Goal: Information Seeking & Learning: Check status

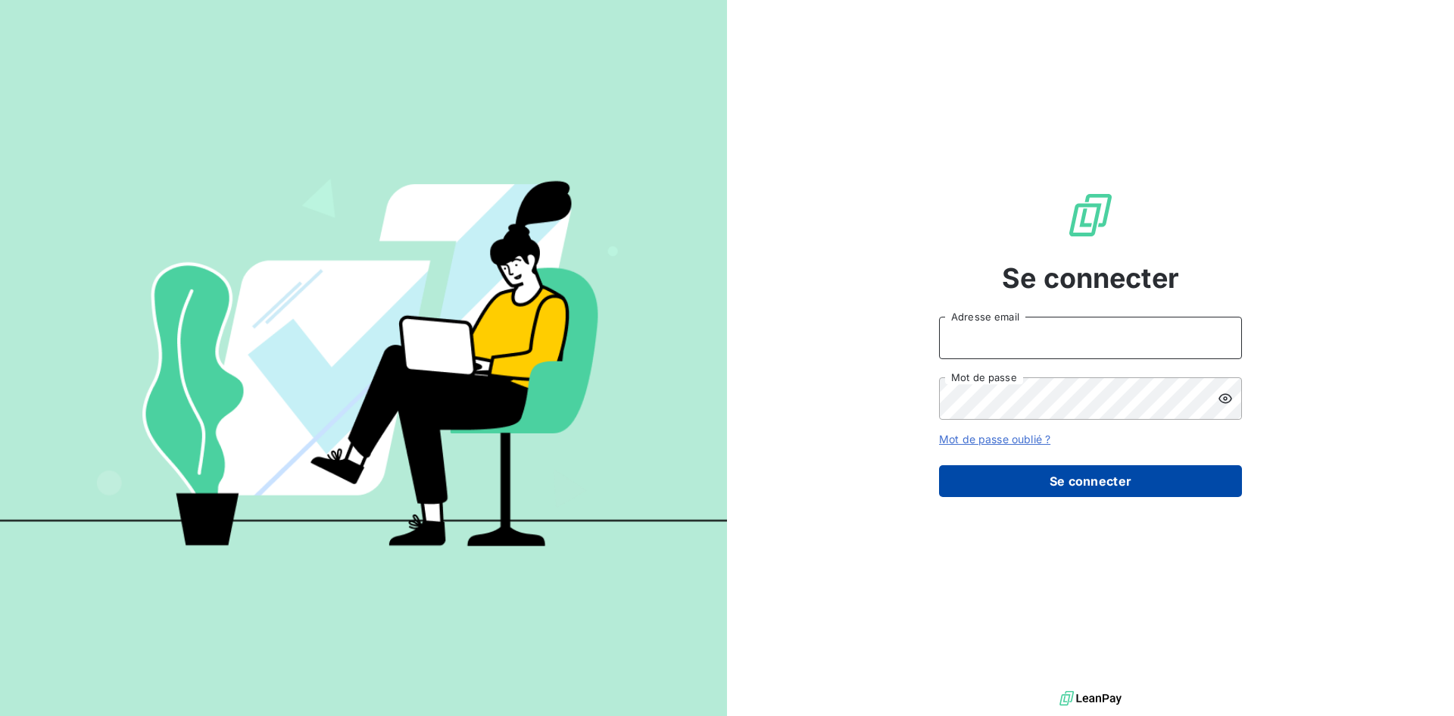
type input "m.tisseau@anett.fr"
click at [1077, 476] on button "Se connecter" at bounding box center [1090, 481] width 303 height 32
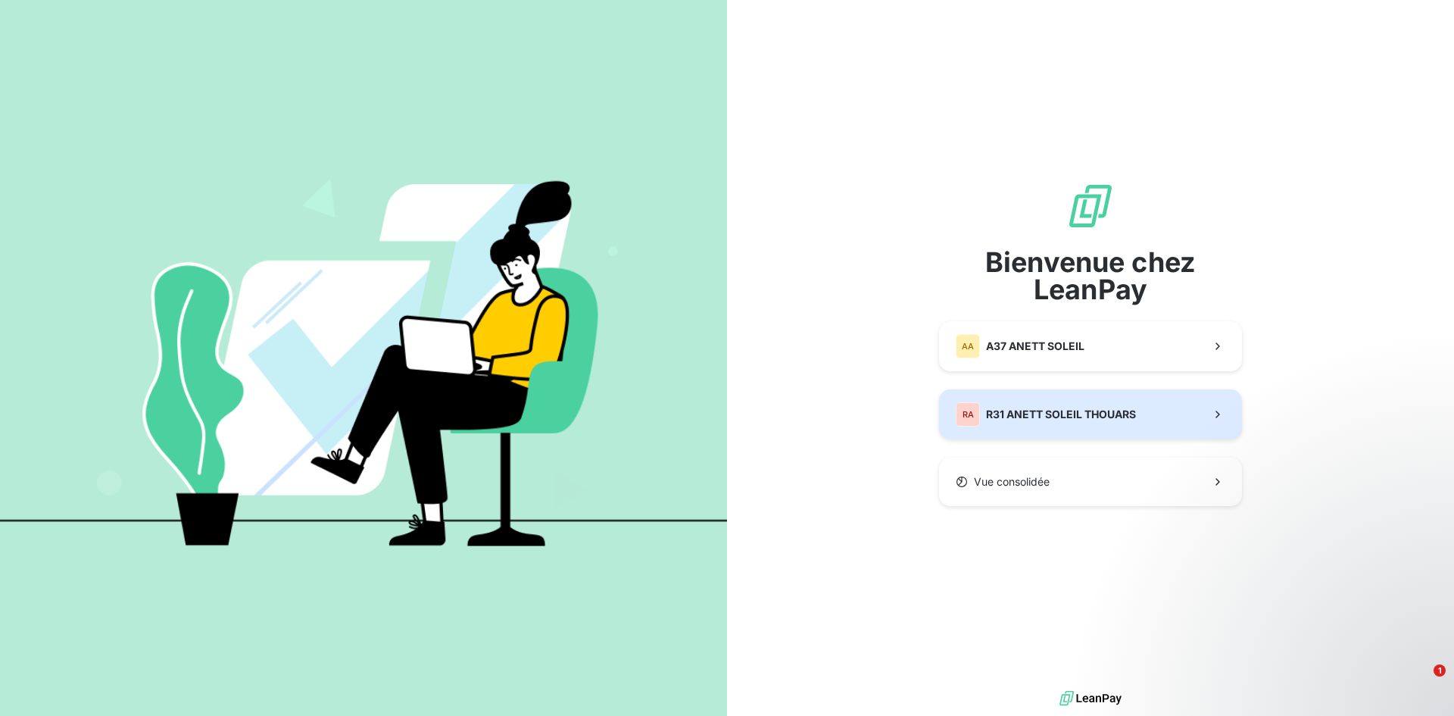
click at [1072, 417] on span "R31 ANETT SOLEIL THOUARS" at bounding box center [1061, 414] width 150 height 15
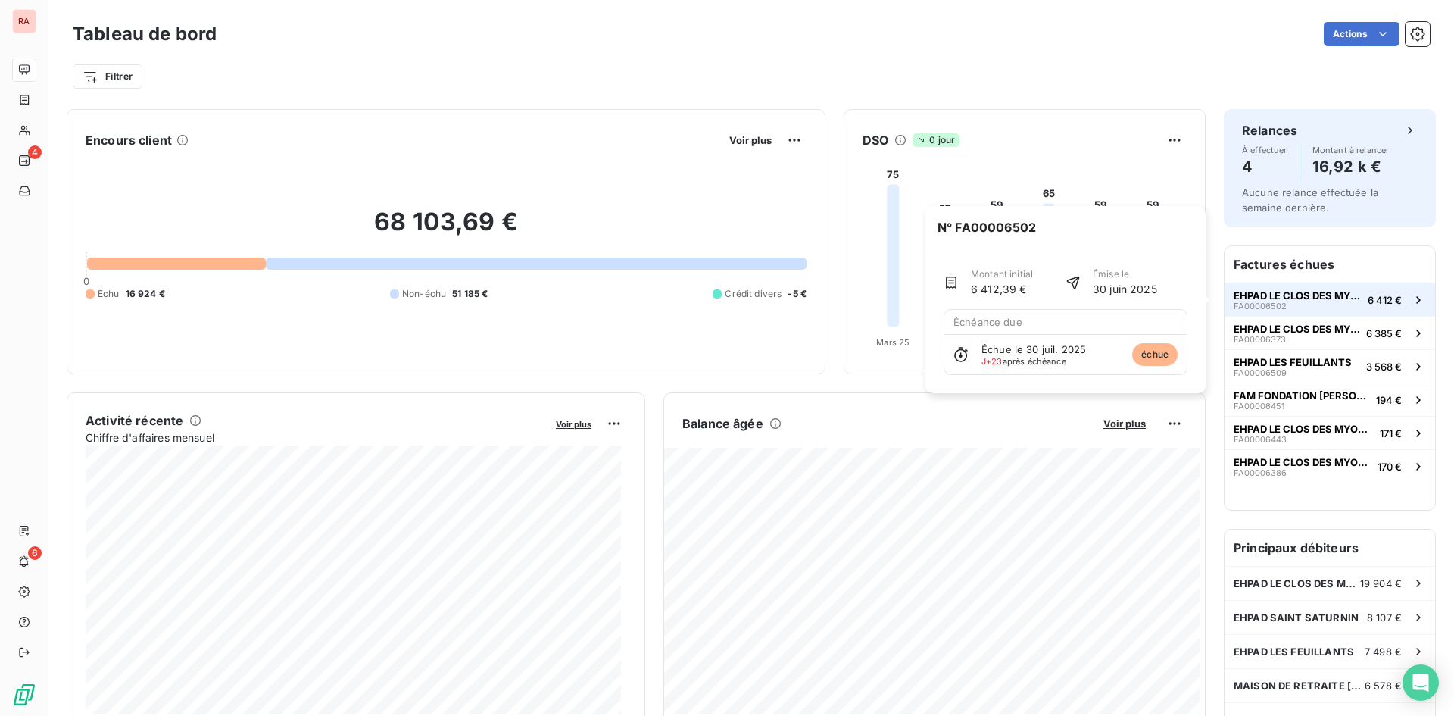
click at [1304, 294] on span "EHPAD LE CLOS DES MYOSOTIS" at bounding box center [1298, 295] width 128 height 12
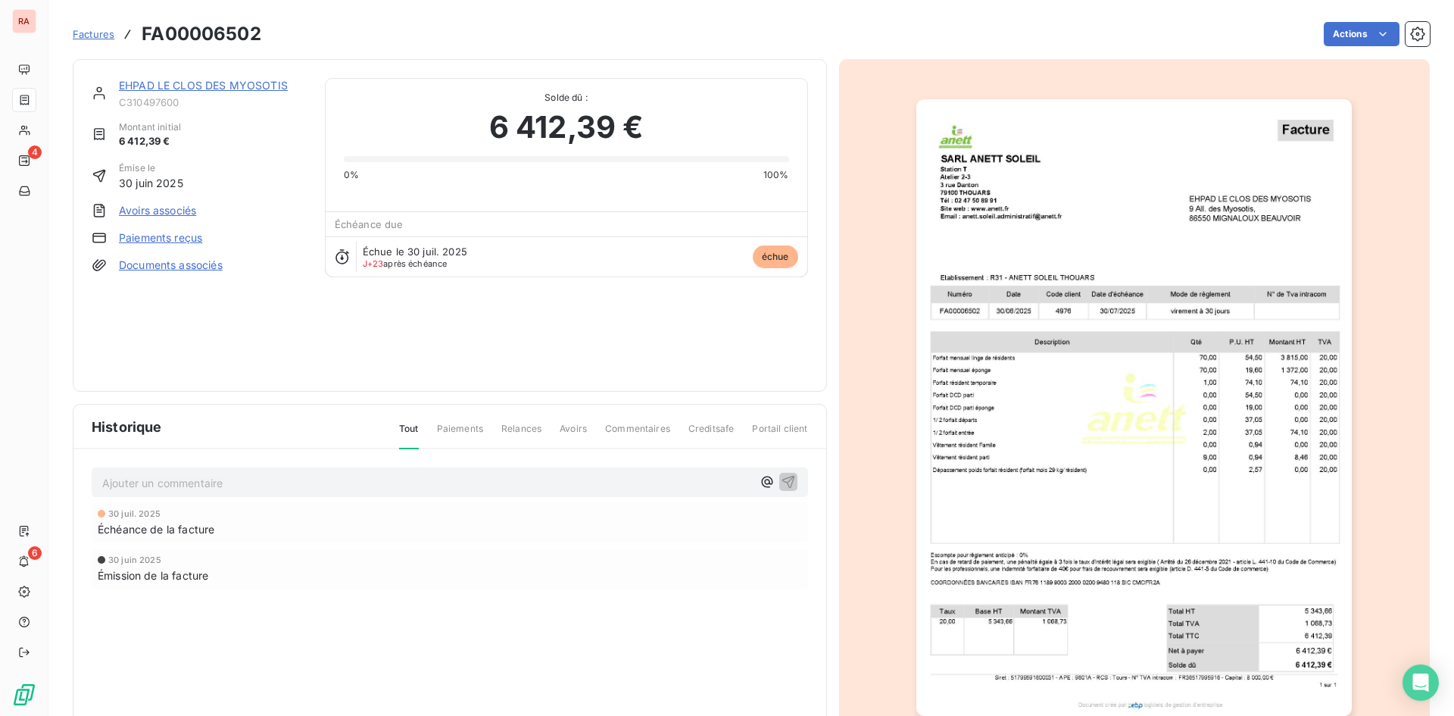
click at [155, 483] on p "Ajouter un commentaire ﻿" at bounding box center [427, 482] width 650 height 19
click at [621, 430] on span "Commentaires" at bounding box center [637, 435] width 65 height 26
click at [154, 488] on p "Ajouter un commentaire ﻿" at bounding box center [427, 482] width 650 height 19
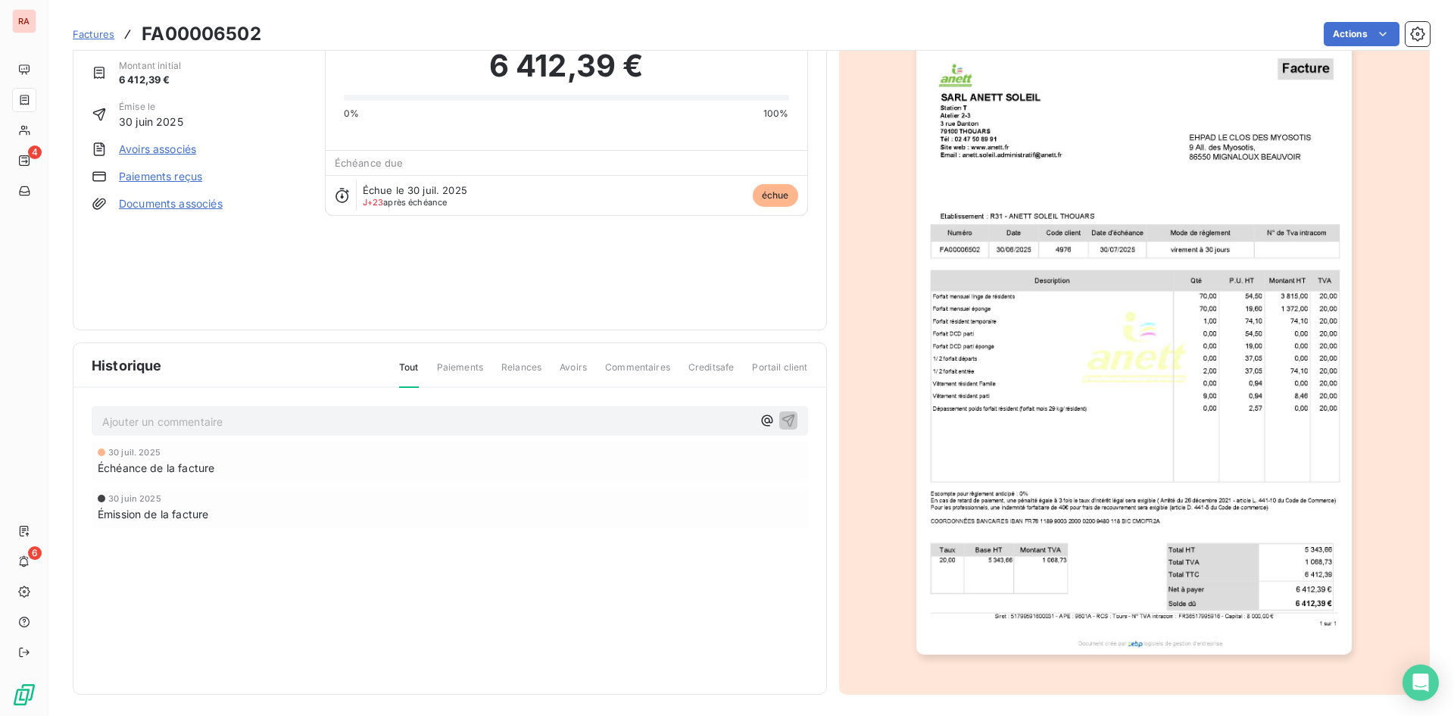
scroll to position [65, 0]
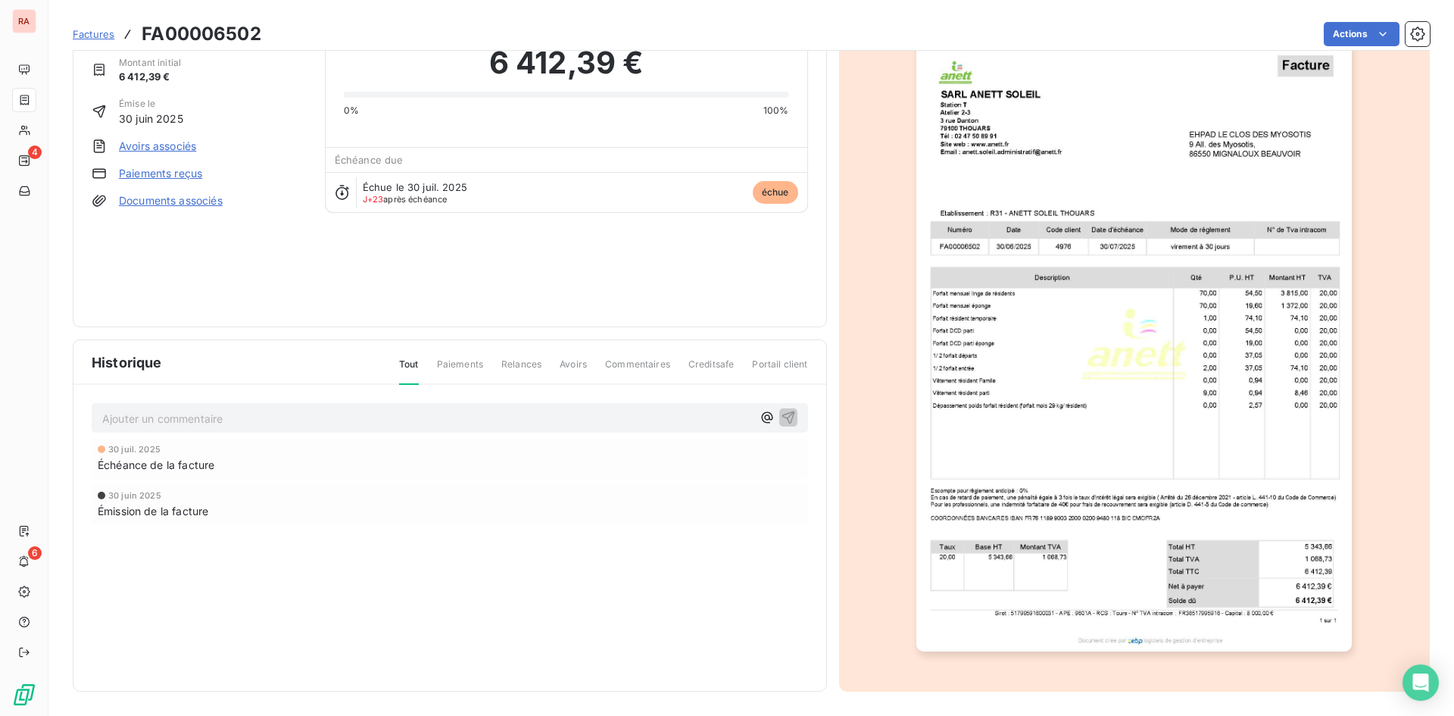
click at [134, 417] on p "Ajouter un commentaire ﻿" at bounding box center [427, 418] width 650 height 19
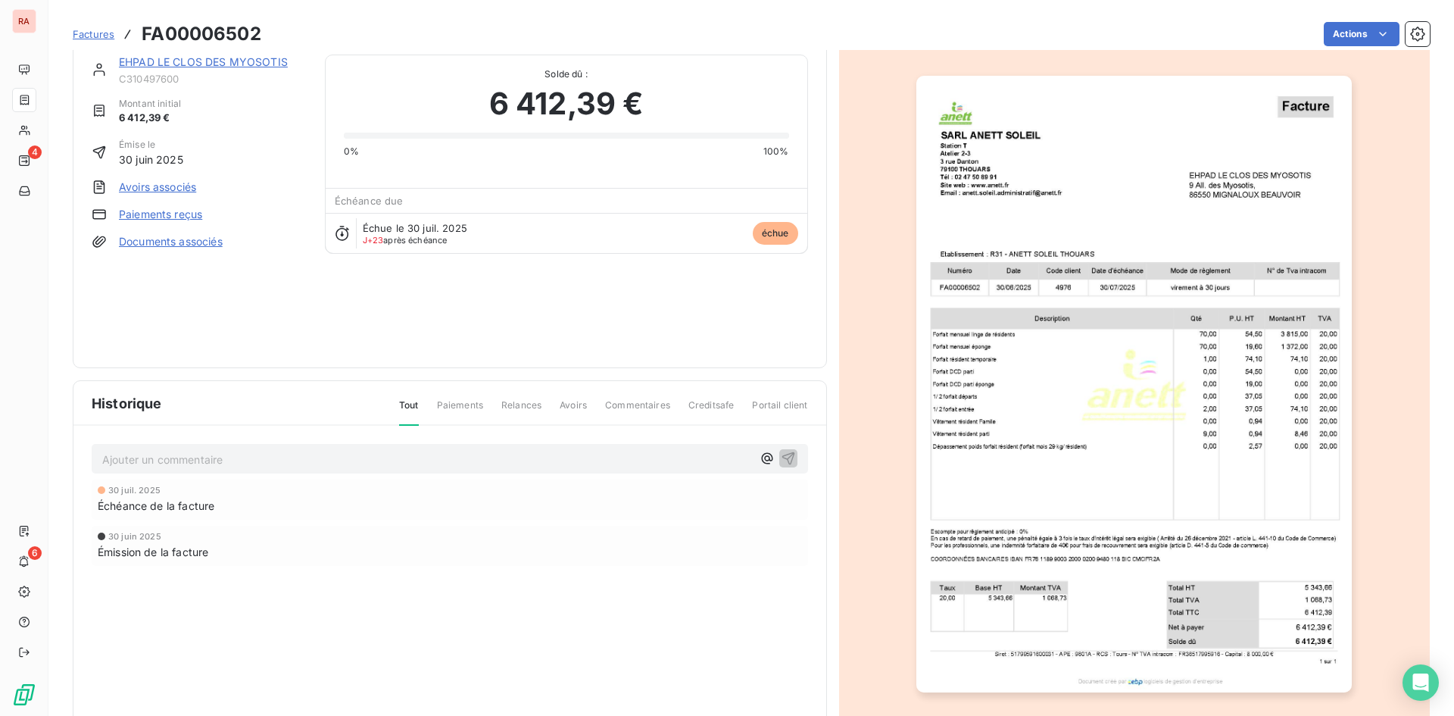
scroll to position [0, 0]
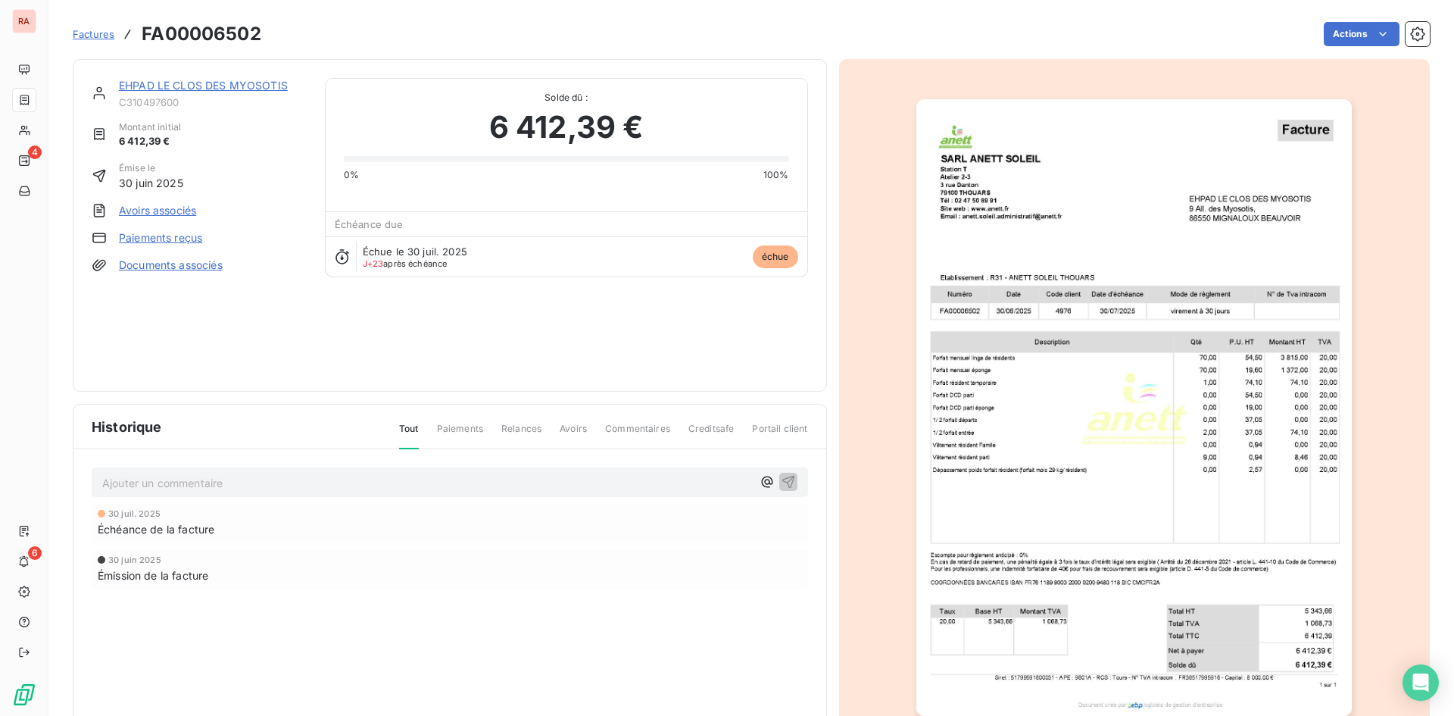
click at [119, 485] on p "Ajouter un commentaire ﻿" at bounding box center [427, 482] width 650 height 19
click at [518, 526] on div "Échéance de la facture" at bounding box center [450, 528] width 704 height 16
click at [218, 483] on p "Appel du [DATE]" at bounding box center [427, 481] width 650 height 17
click at [479, 481] on span "Appel du [DATE] : pas reçu les factures la directrice ne les à pas tramsisent" at bounding box center [293, 481] width 383 height 13
click at [485, 482] on span "Appel du [DATE] : pas reçu les factures la directrice ne les à pas tramsisent" at bounding box center [293, 481] width 383 height 13
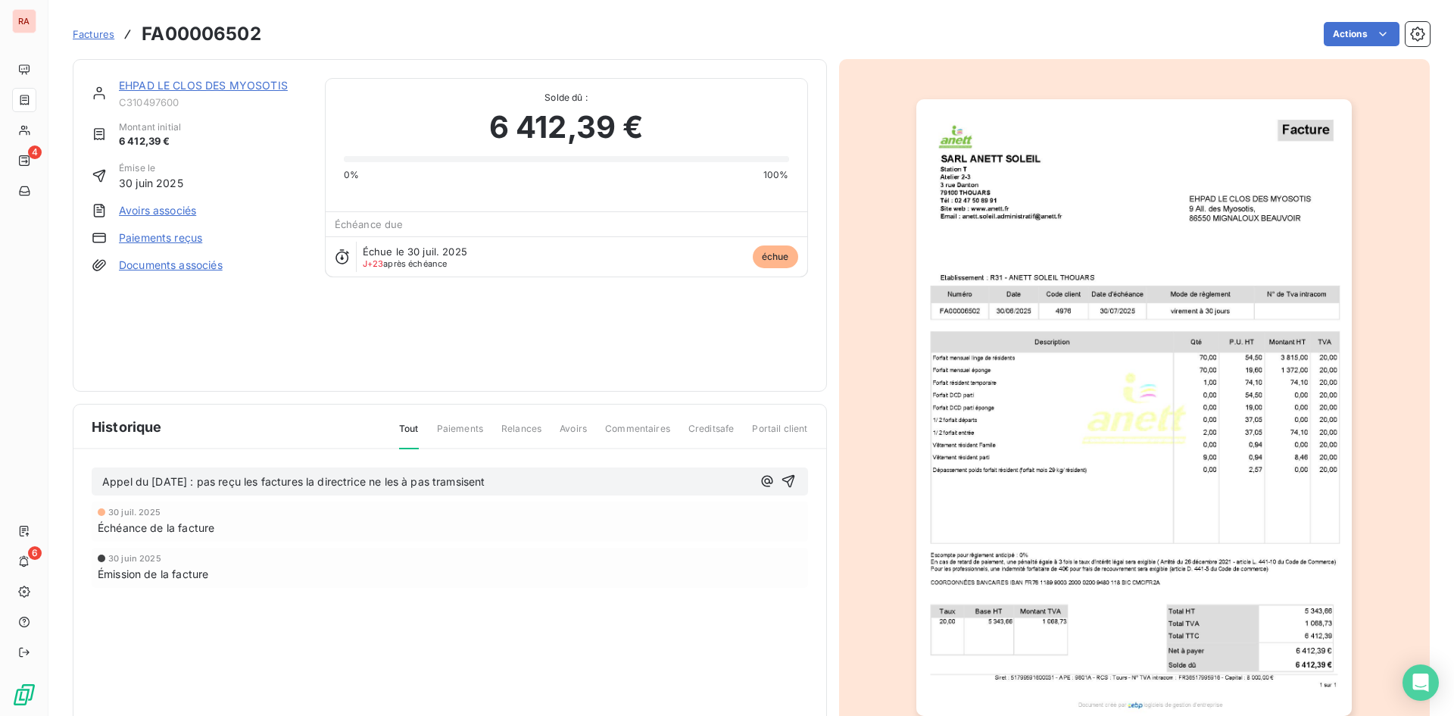
click at [480, 482] on span "Appel du [DATE] : pas reçu les factures la directrice ne les à pas tramsisent" at bounding box center [293, 481] width 383 height 13
click at [482, 480] on span "Appel du [DATE] : pas reçu les factures la directrice ne les à pas transisent" at bounding box center [292, 481] width 380 height 13
click at [538, 479] on p "Appel du [DATE] : pas reçu les factures la directrice ne les à pas transmisent" at bounding box center [427, 481] width 650 height 17
click at [693, 485] on p "Appel du [DATE] : pas reçu les factures la directrice ne les à pas transmises à…" at bounding box center [427, 481] width 650 height 17
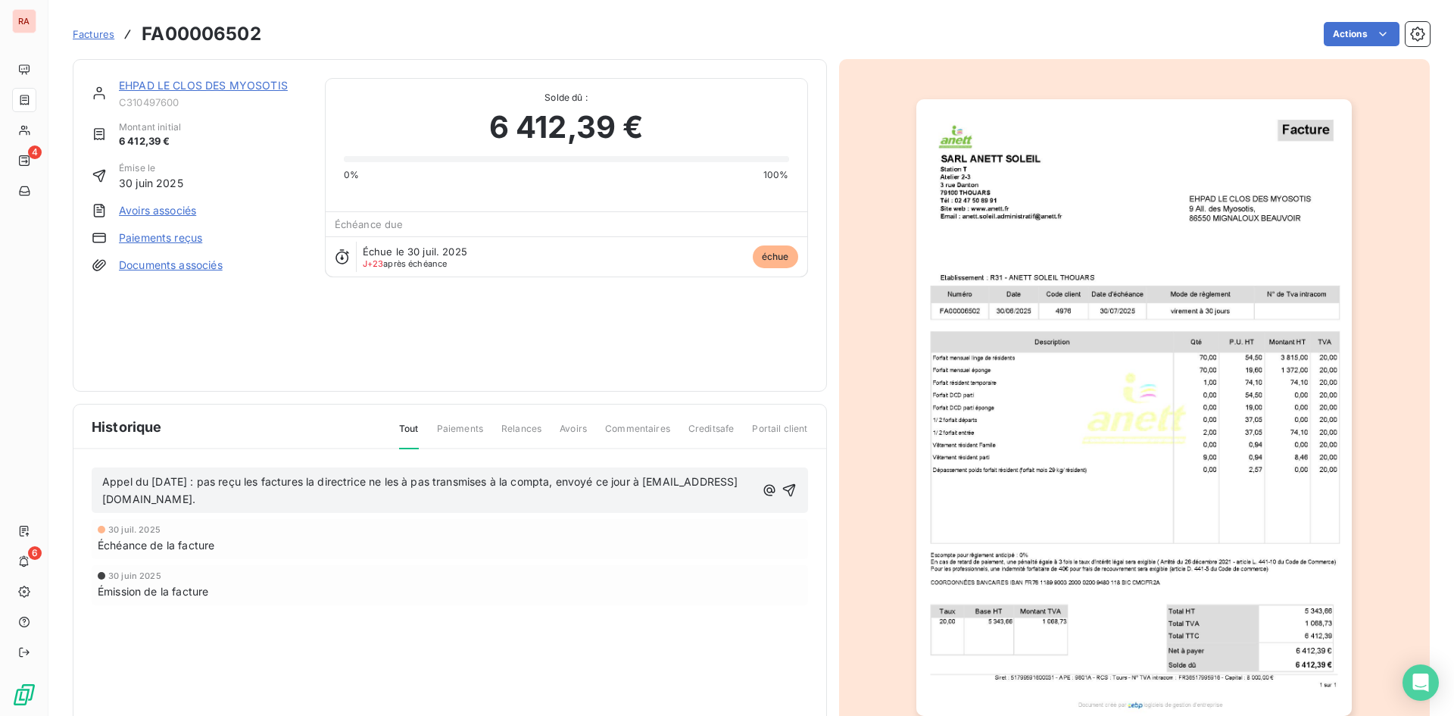
drag, startPoint x: 279, startPoint y: 499, endPoint x: 98, endPoint y: 477, distance: 182.3
click at [98, 477] on div "Appel du [DATE] : pas reçu les factures la directrice ne les à pas transmises à…" at bounding box center [450, 489] width 716 height 45
copy span "Appel du [DATE] : pas reçu les factures la directrice ne les à pas transmises à…"
click at [460, 428] on span "Paiements" at bounding box center [460, 435] width 46 height 26
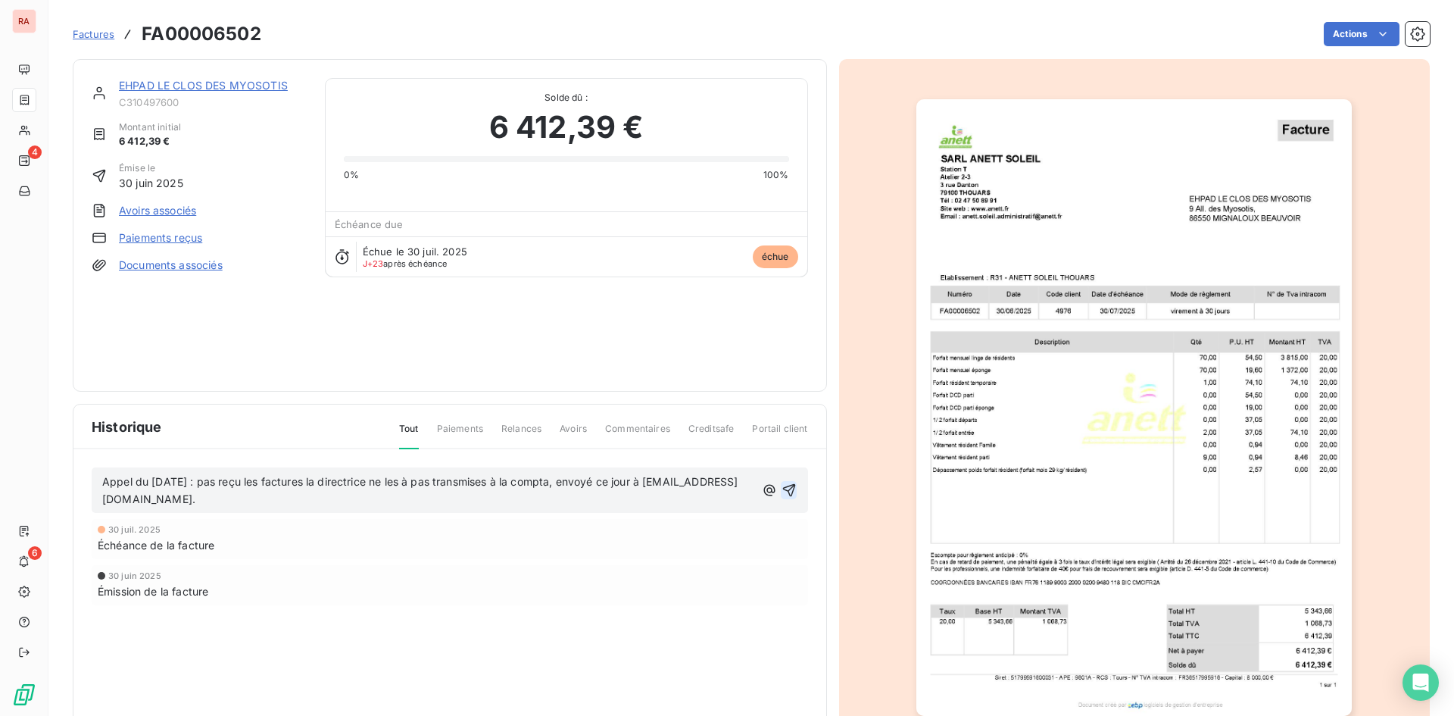
click at [784, 491] on icon "button" at bounding box center [789, 489] width 15 height 15
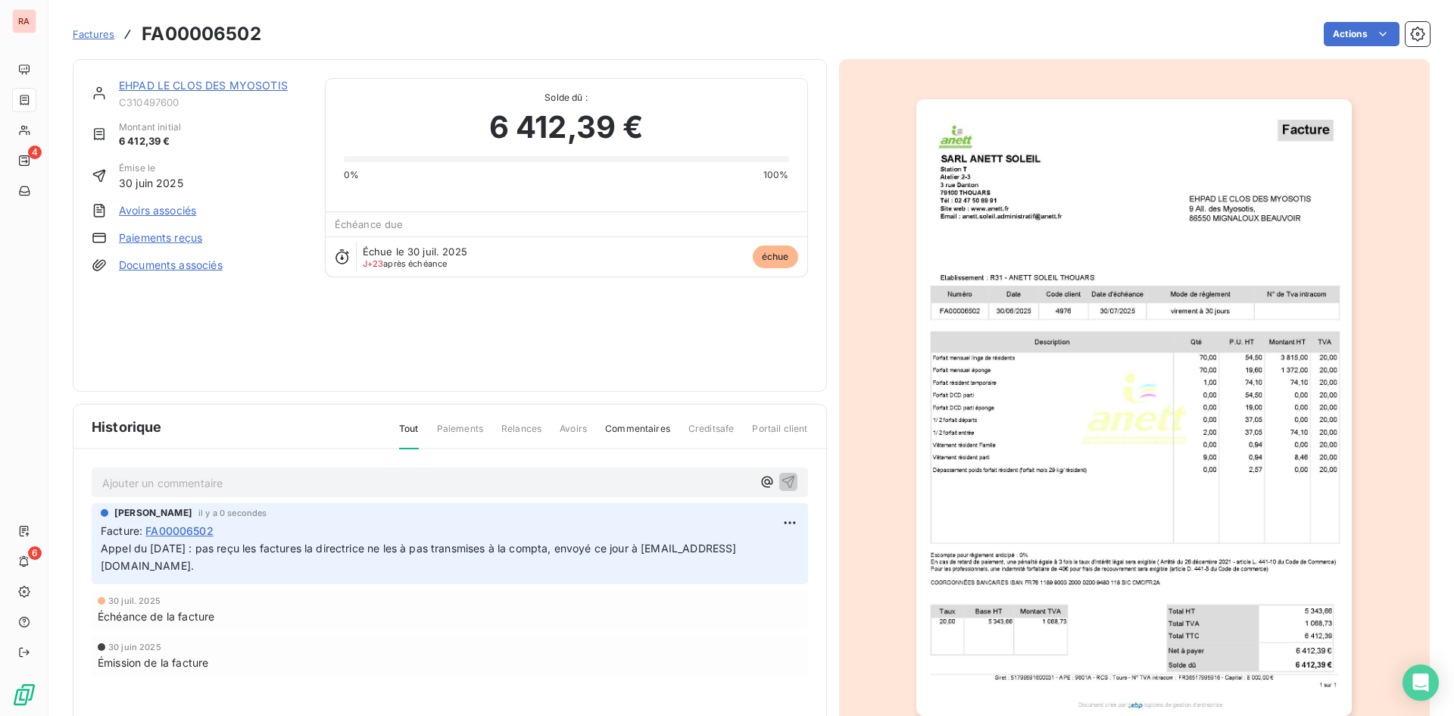
click at [84, 37] on span "Factures" at bounding box center [94, 34] width 42 height 12
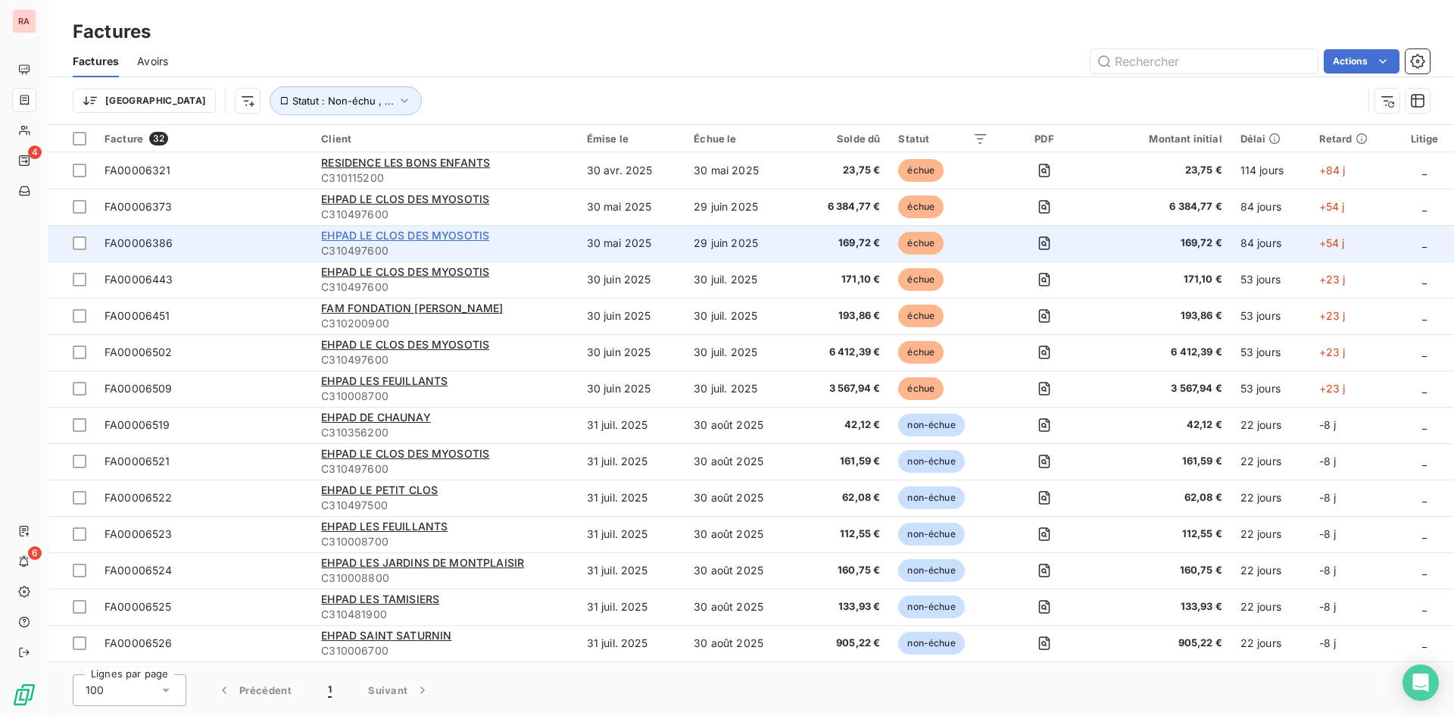
click at [372, 237] on span "EHPAD LE CLOS DES MYOSOTIS" at bounding box center [405, 235] width 168 height 13
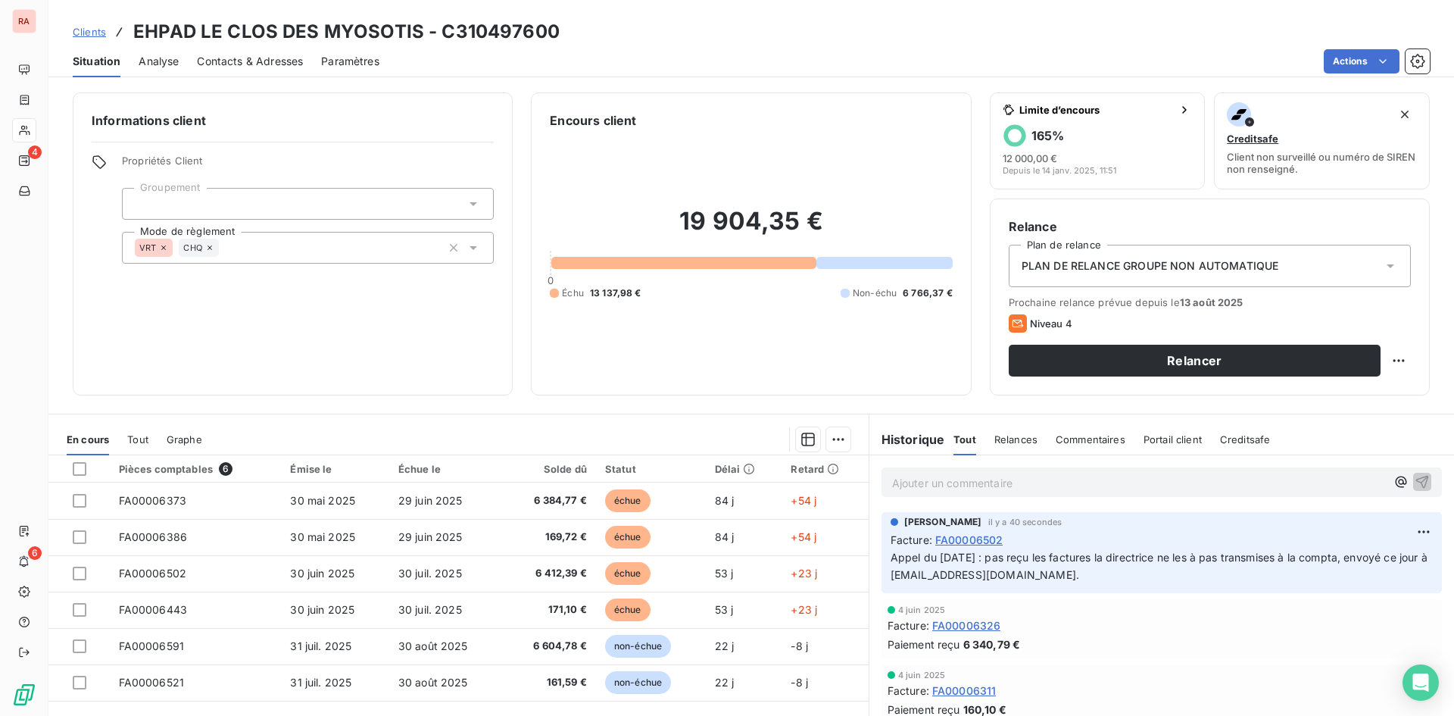
click at [963, 628] on span "FA00006326" at bounding box center [966, 625] width 69 height 16
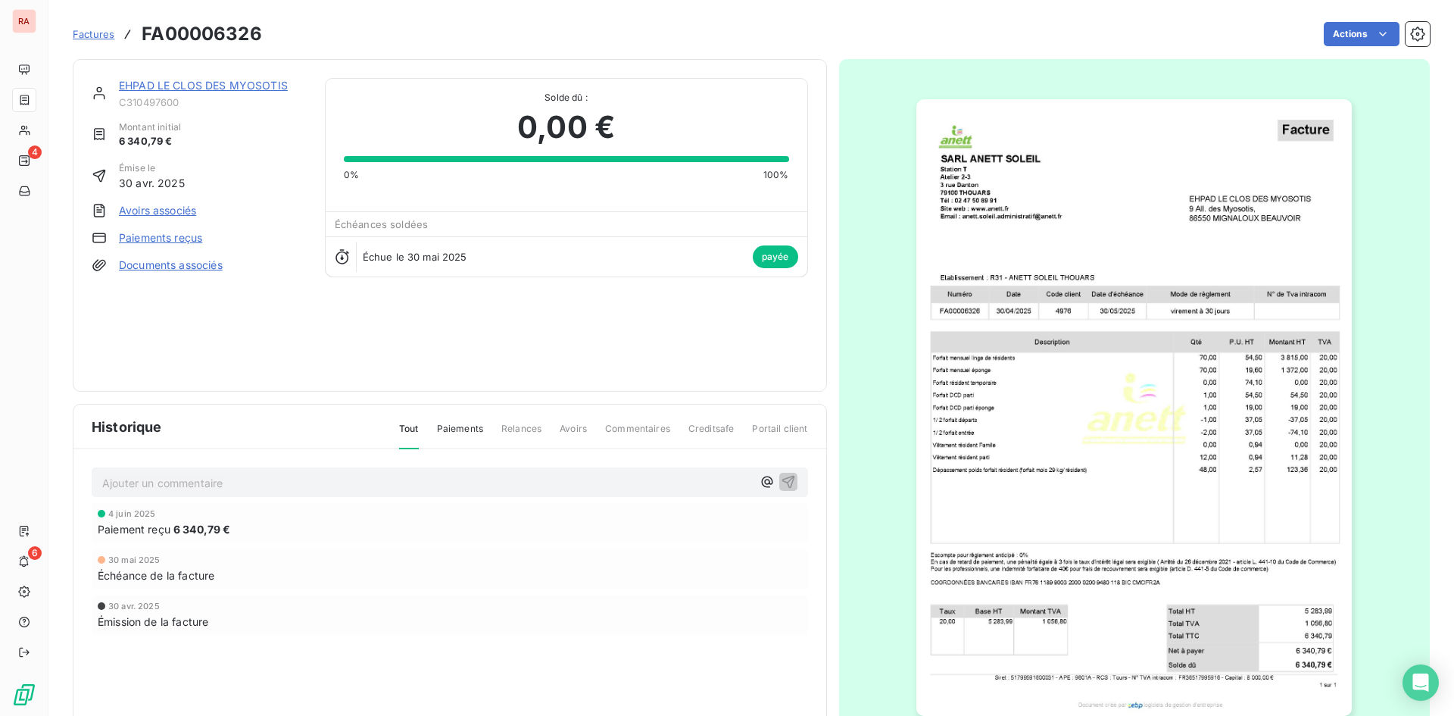
click at [111, 483] on p "Ajouter un commentaire ﻿" at bounding box center [427, 482] width 650 height 19
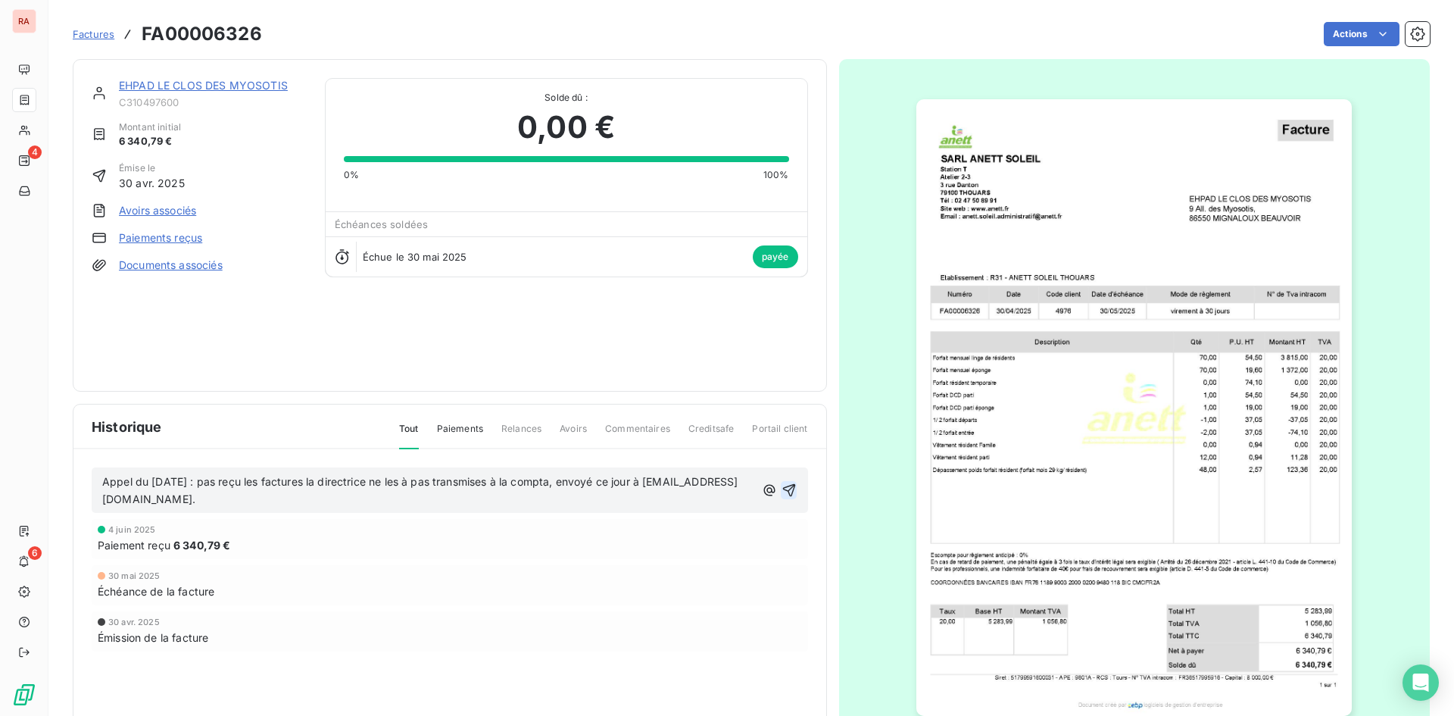
click at [788, 491] on icon "button" at bounding box center [789, 489] width 15 height 15
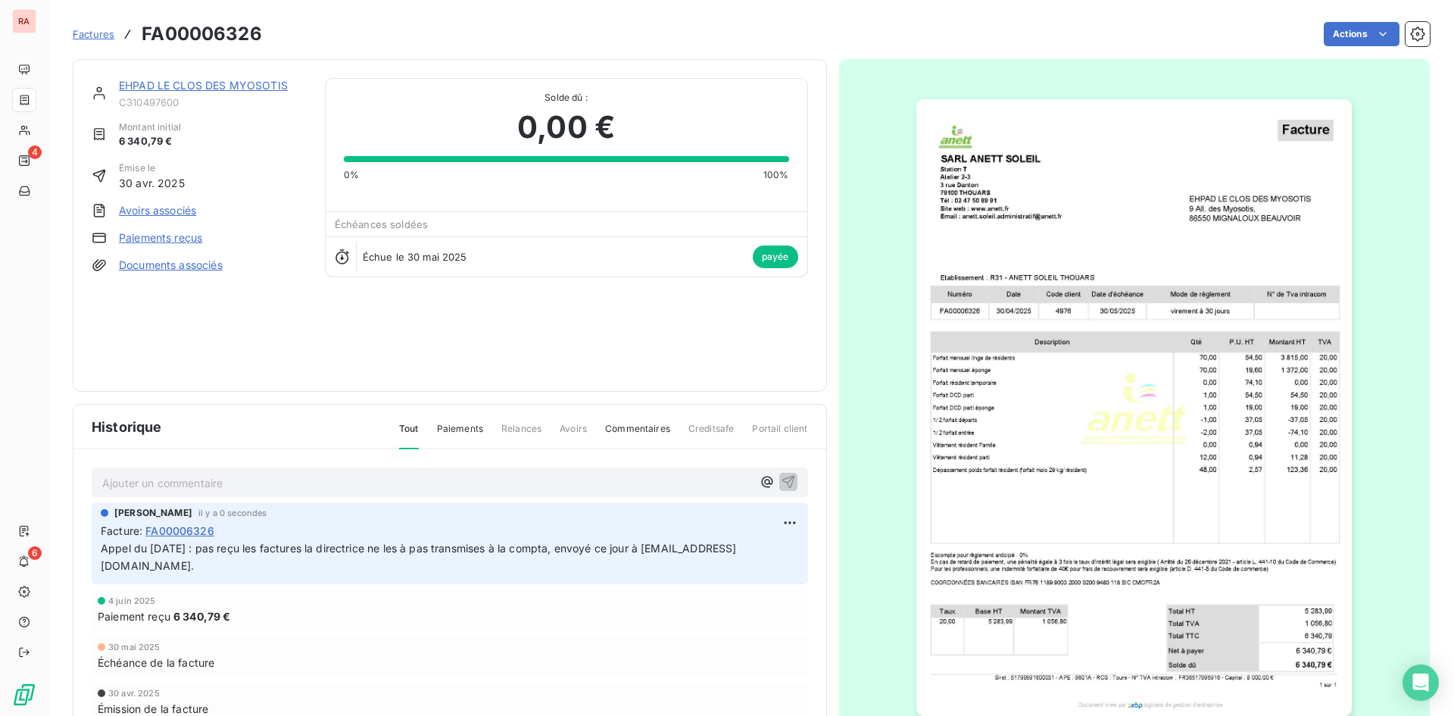
click at [86, 35] on span "Factures" at bounding box center [94, 34] width 42 height 12
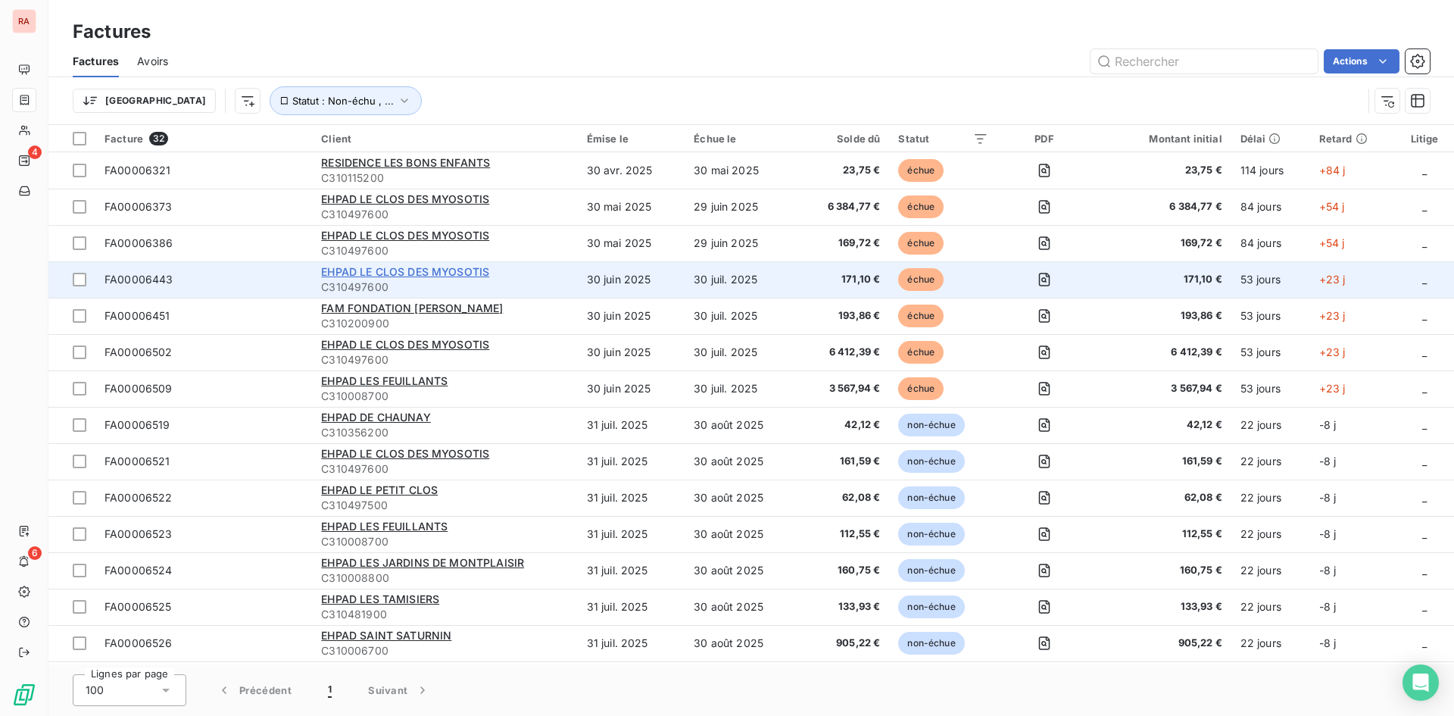
click at [358, 270] on span "EHPAD LE CLOS DES MYOSOTIS" at bounding box center [405, 271] width 168 height 13
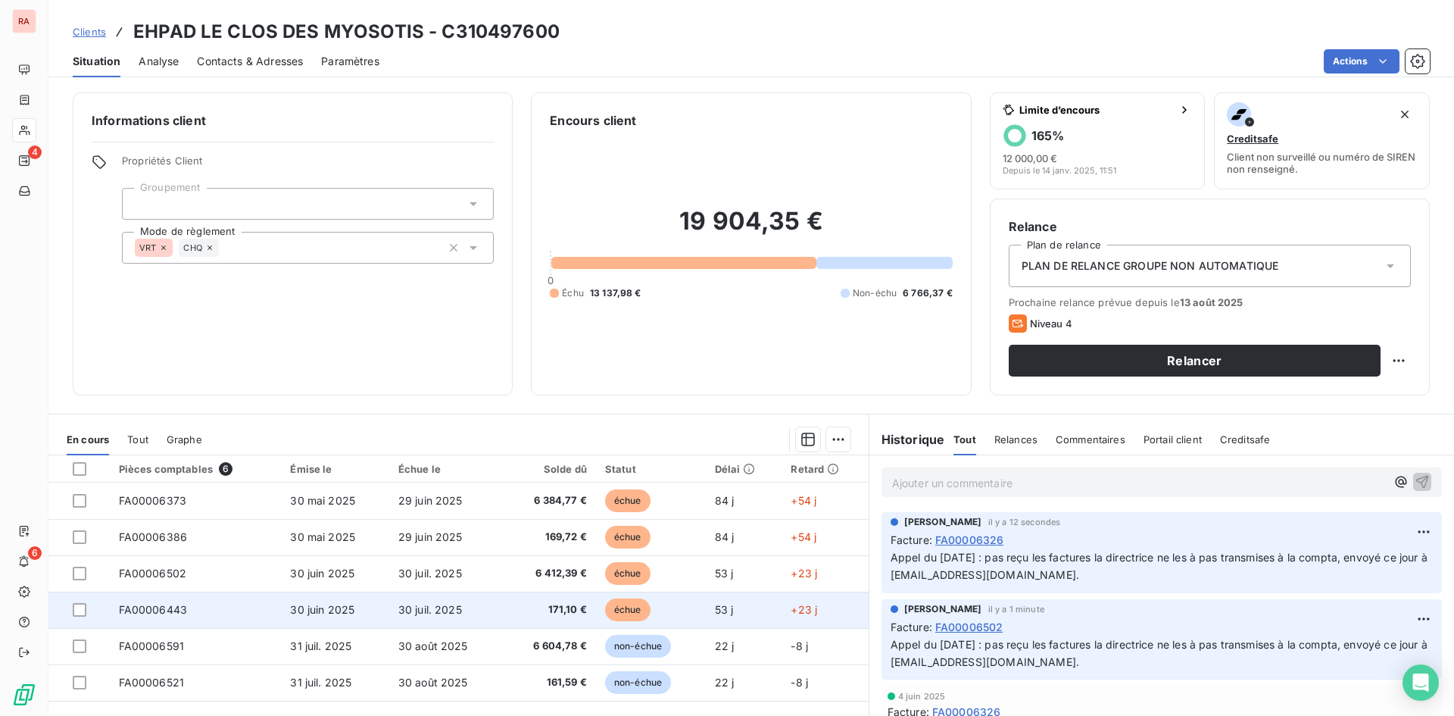
click at [173, 610] on span "FA00006443" at bounding box center [153, 609] width 69 height 13
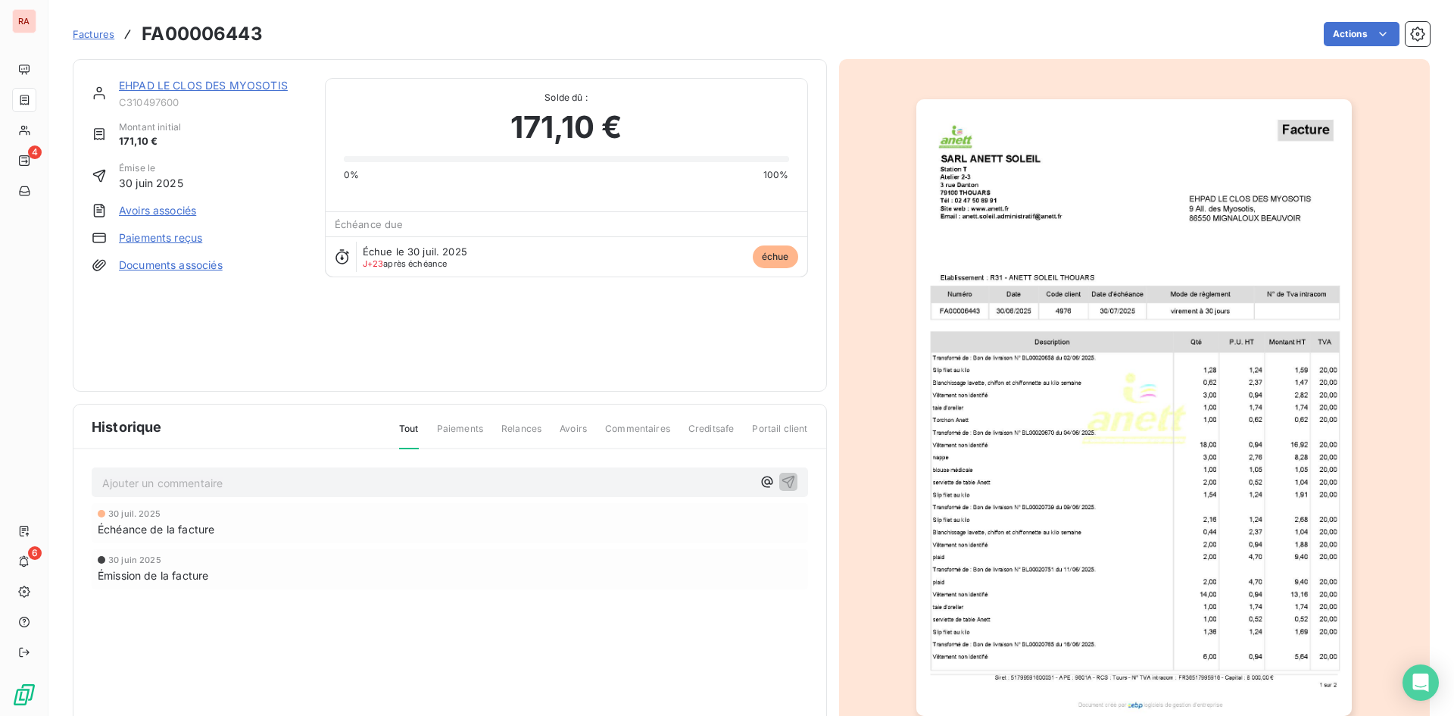
click at [153, 485] on p "Ajouter un commentaire ﻿" at bounding box center [427, 482] width 650 height 19
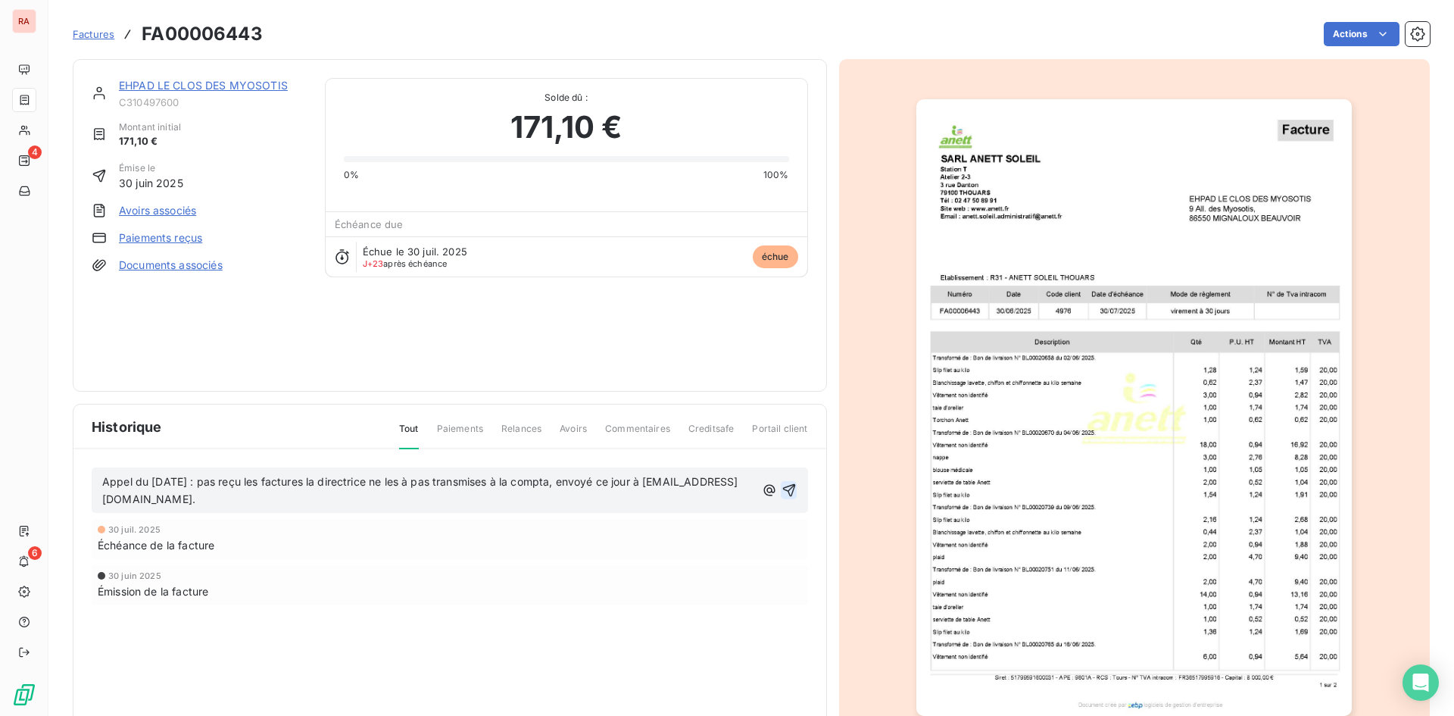
click at [782, 492] on icon "button" at bounding box center [789, 489] width 15 height 15
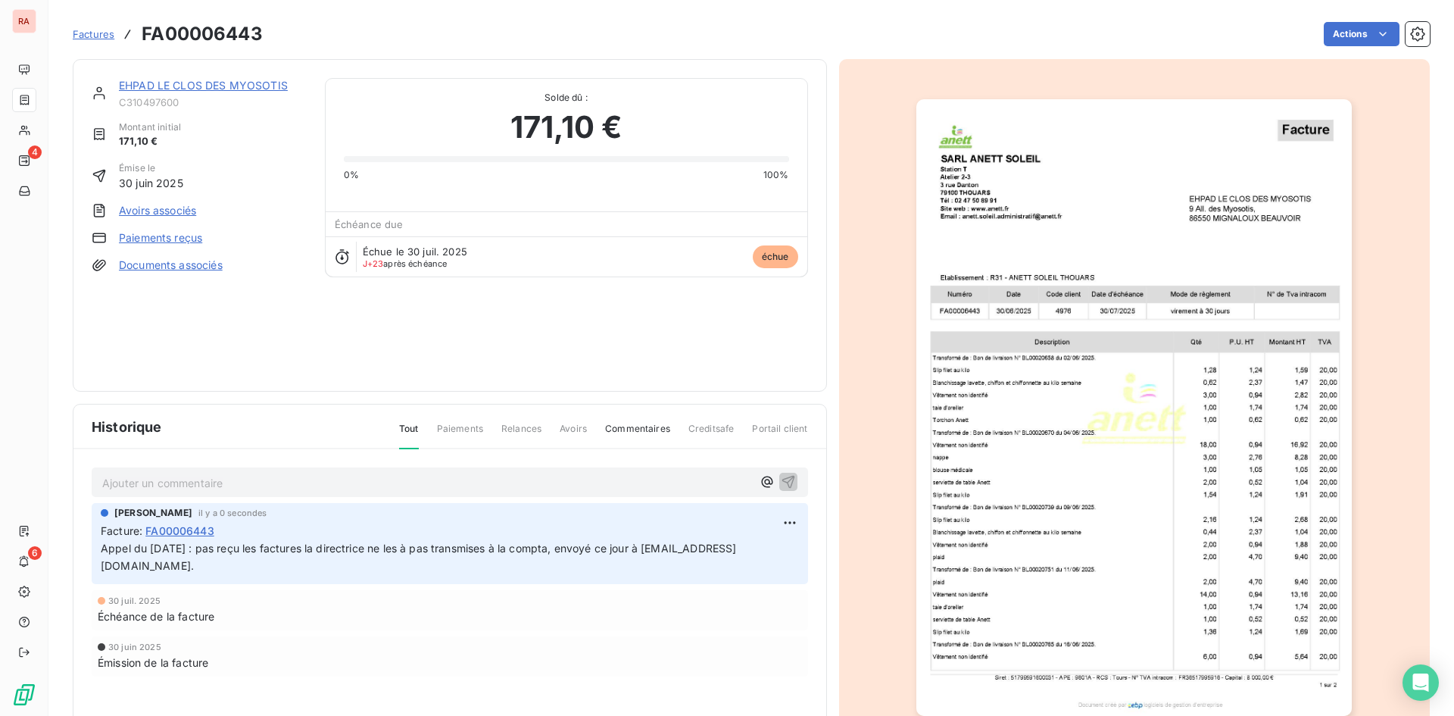
click at [87, 32] on span "Factures" at bounding box center [94, 34] width 42 height 12
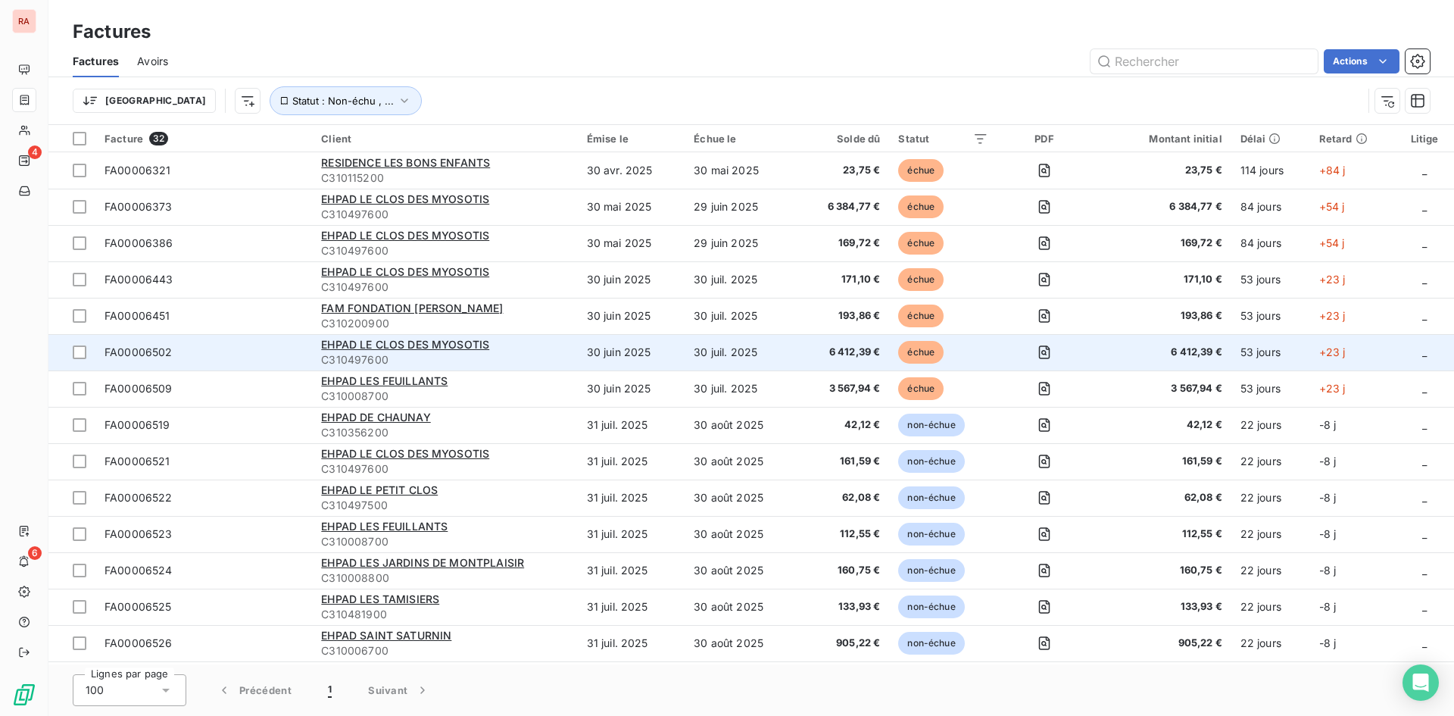
click at [137, 348] on span "FA00006502" at bounding box center [139, 351] width 68 height 13
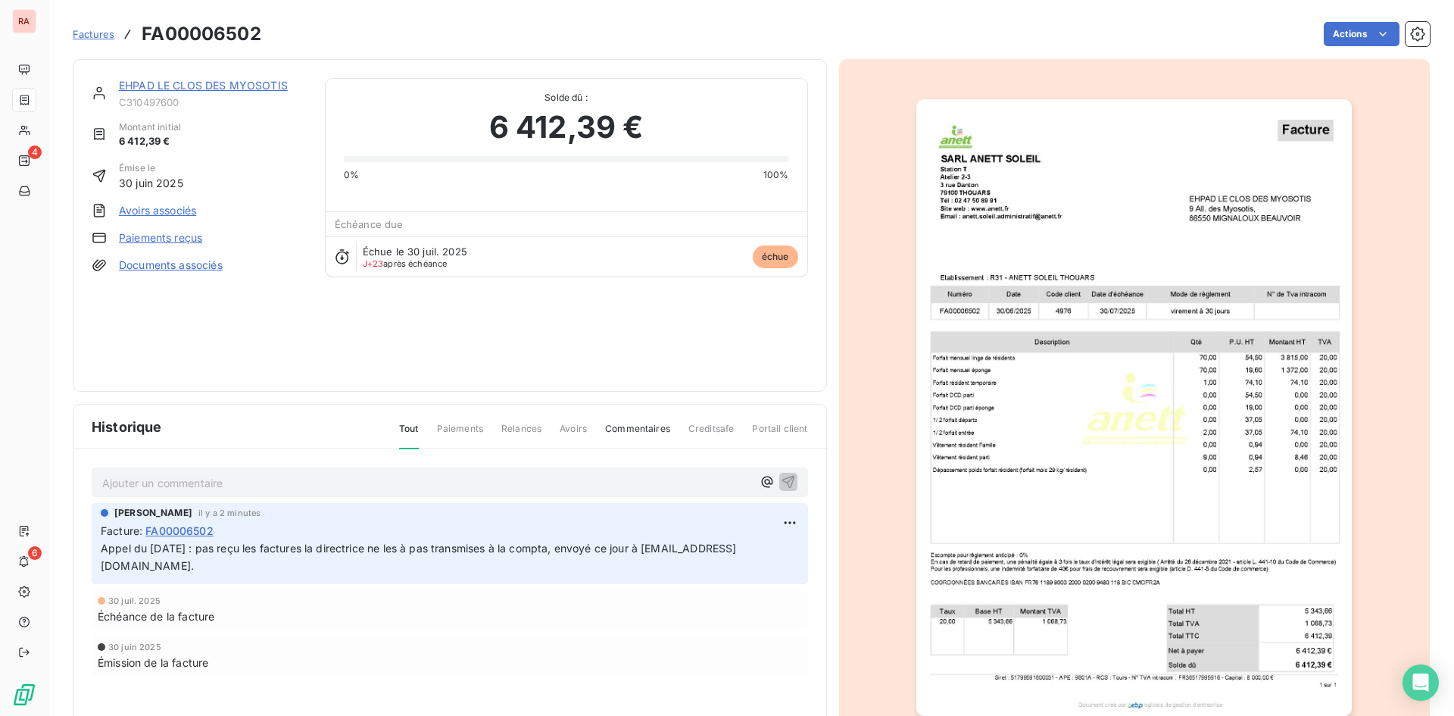
click at [105, 34] on span "Factures" at bounding box center [94, 34] width 42 height 12
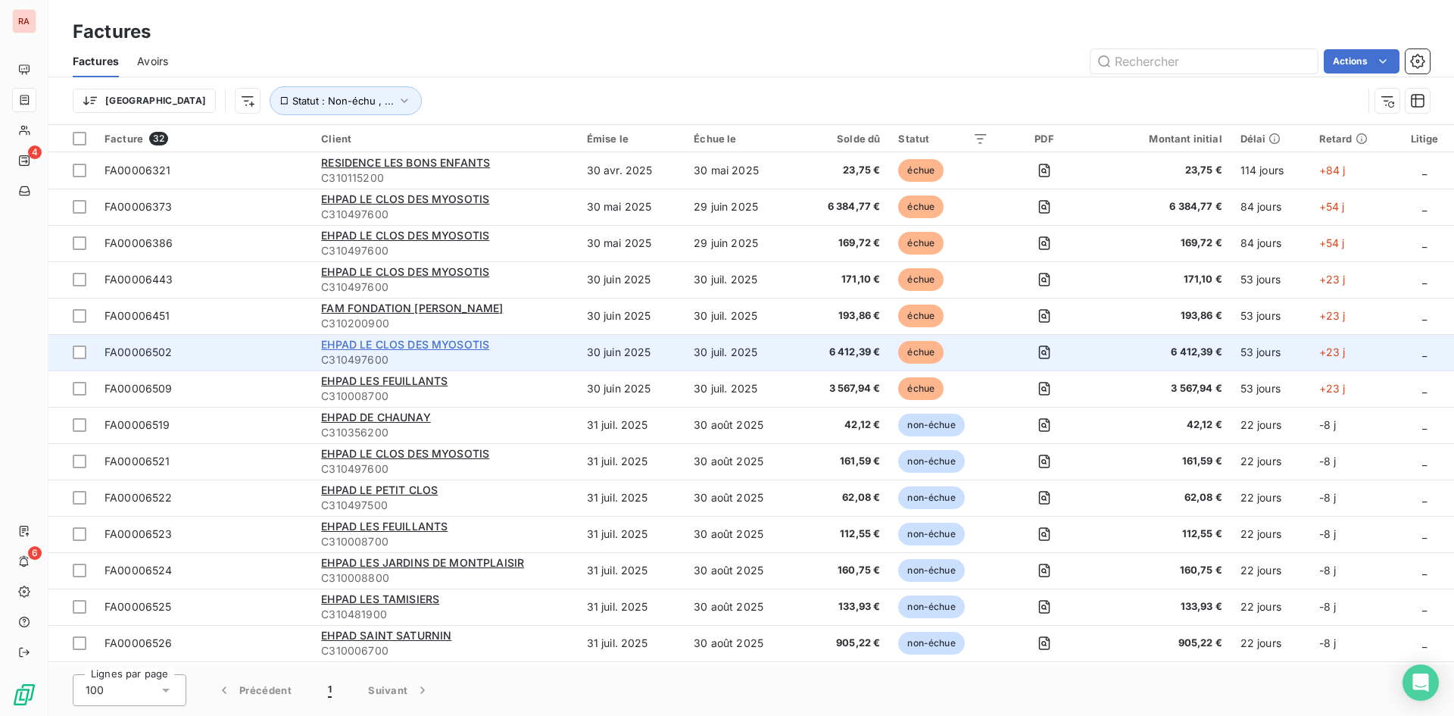
click at [391, 343] on span "EHPAD LE CLOS DES MYOSOTIS" at bounding box center [405, 344] width 168 height 13
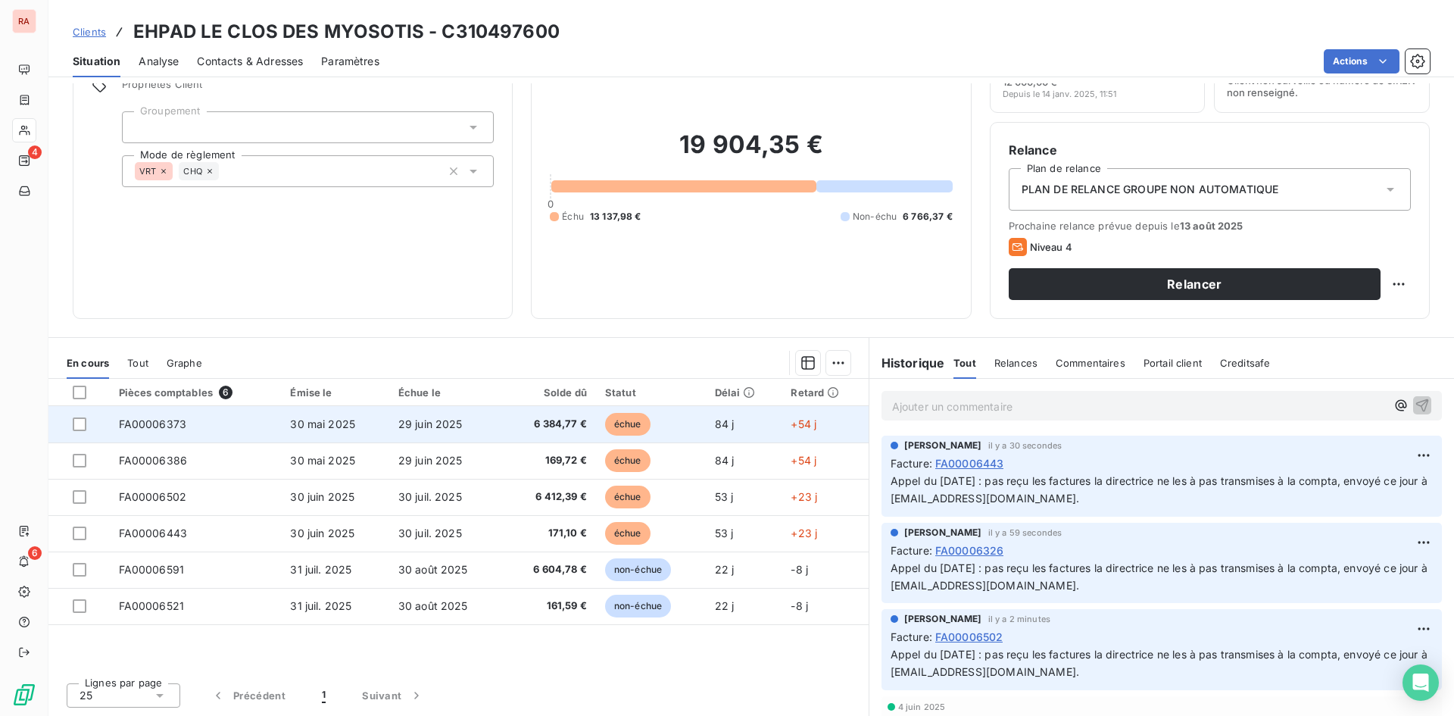
click at [161, 420] on span "FA00006373" at bounding box center [153, 423] width 68 height 13
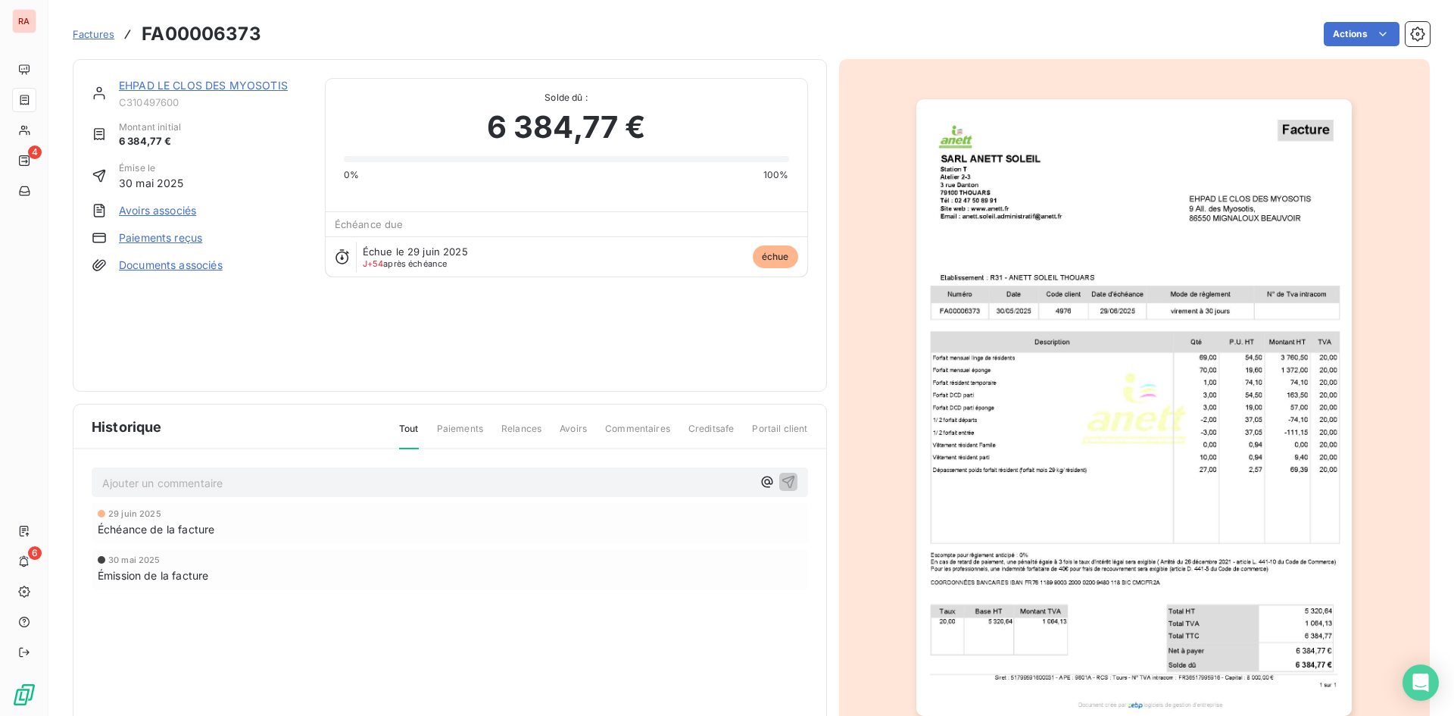
click at [140, 483] on p "Ajouter un commentaire ﻿" at bounding box center [427, 482] width 650 height 19
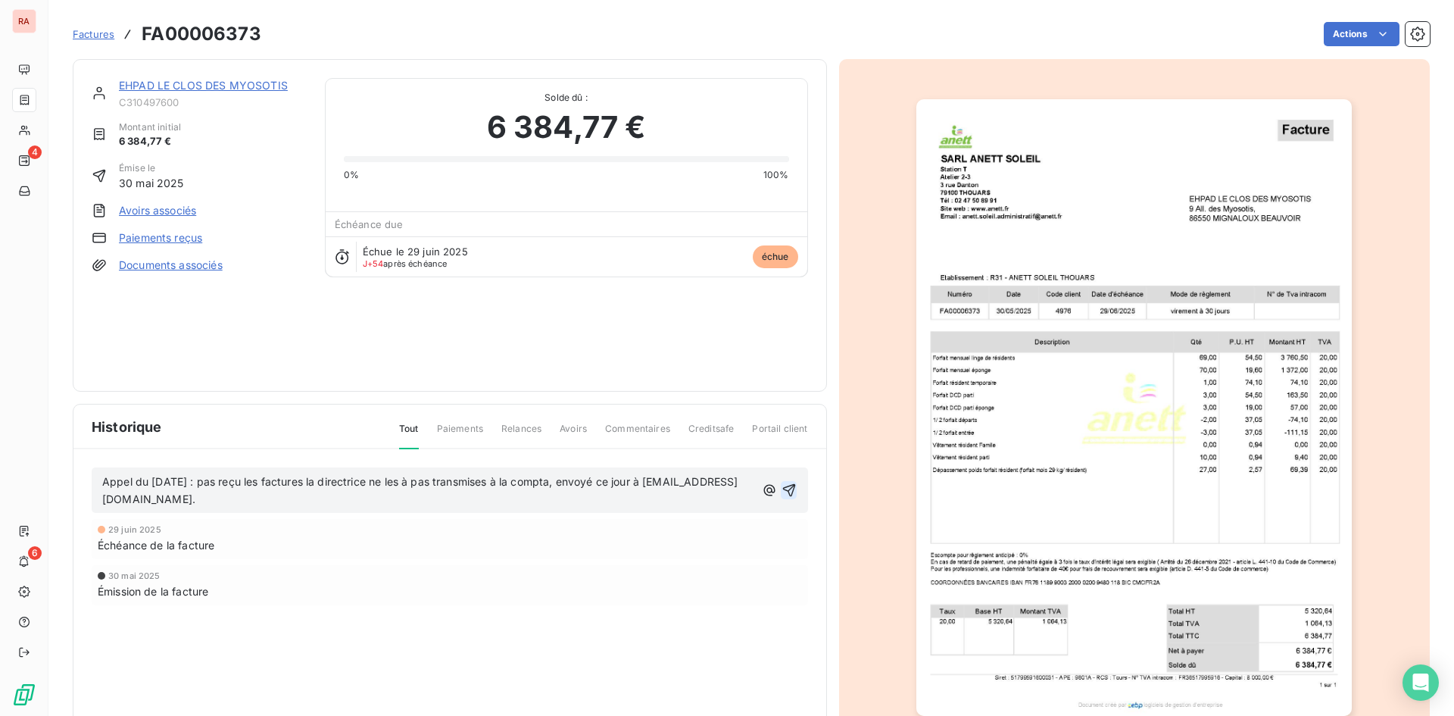
click at [782, 488] on icon "button" at bounding box center [789, 489] width 15 height 15
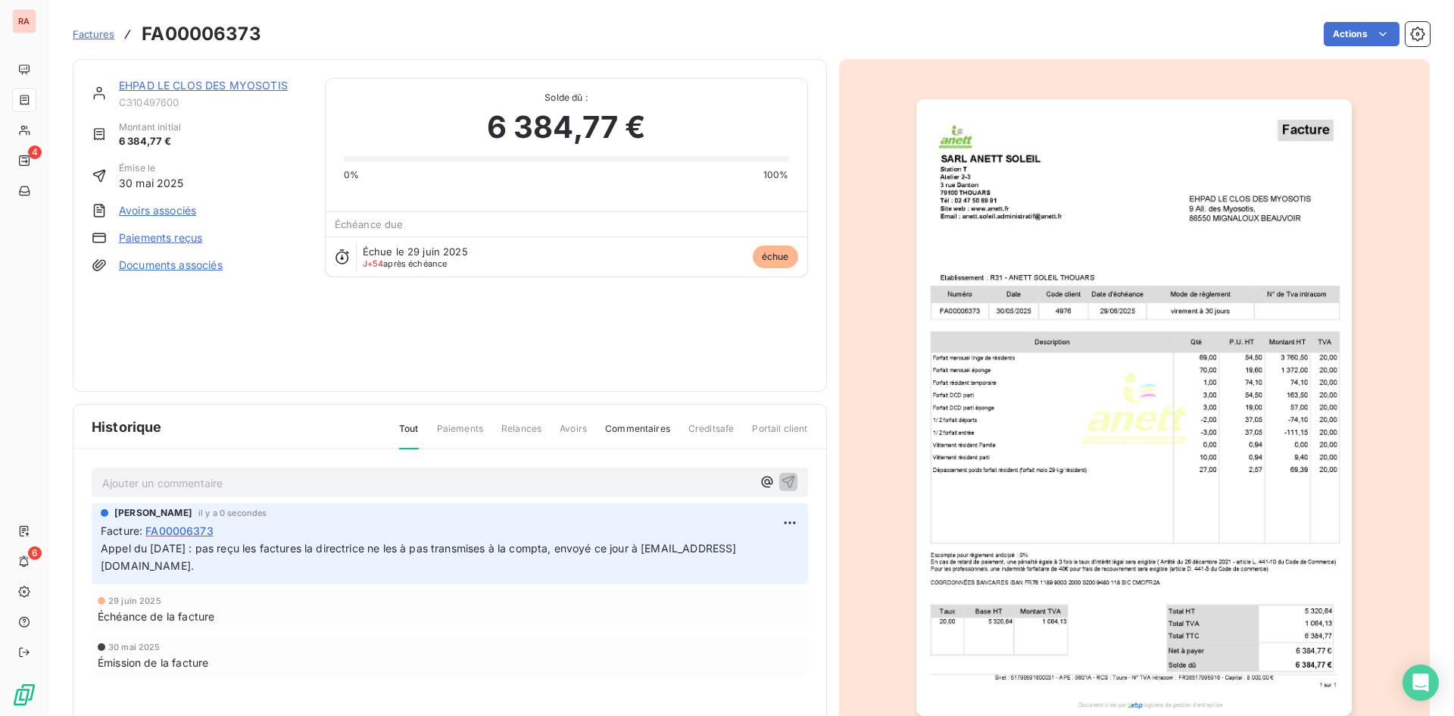
click at [529, 427] on span "Relances" at bounding box center [521, 435] width 40 height 26
click at [520, 426] on span "Relances" at bounding box center [521, 435] width 40 height 26
click at [451, 429] on span "Paiements" at bounding box center [460, 435] width 46 height 26
click at [524, 429] on span "Relances" at bounding box center [521, 435] width 40 height 26
click at [568, 429] on span "Avoirs" at bounding box center [573, 435] width 27 height 26
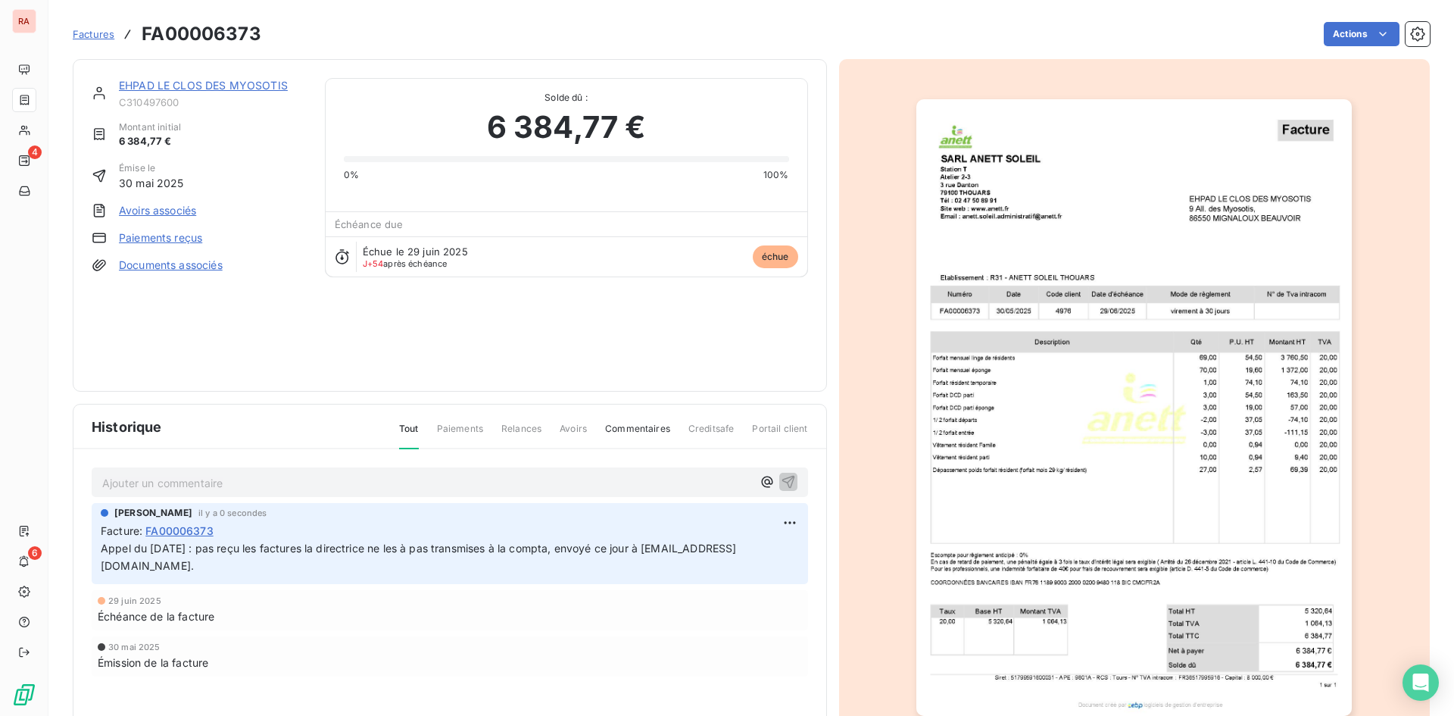
click at [535, 426] on span "Relances" at bounding box center [521, 435] width 40 height 26
click at [95, 34] on span "Factures" at bounding box center [94, 34] width 42 height 12
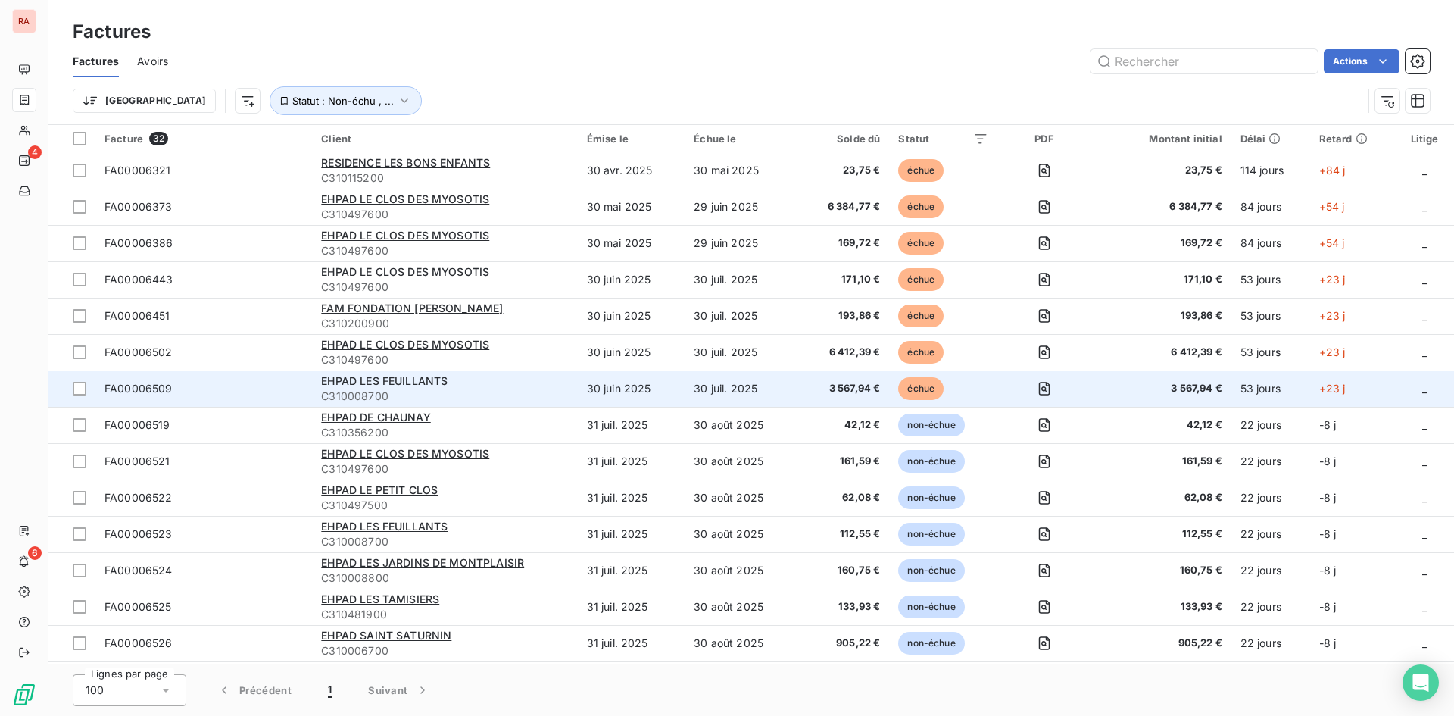
click at [163, 389] on span "FA00006509" at bounding box center [139, 388] width 68 height 13
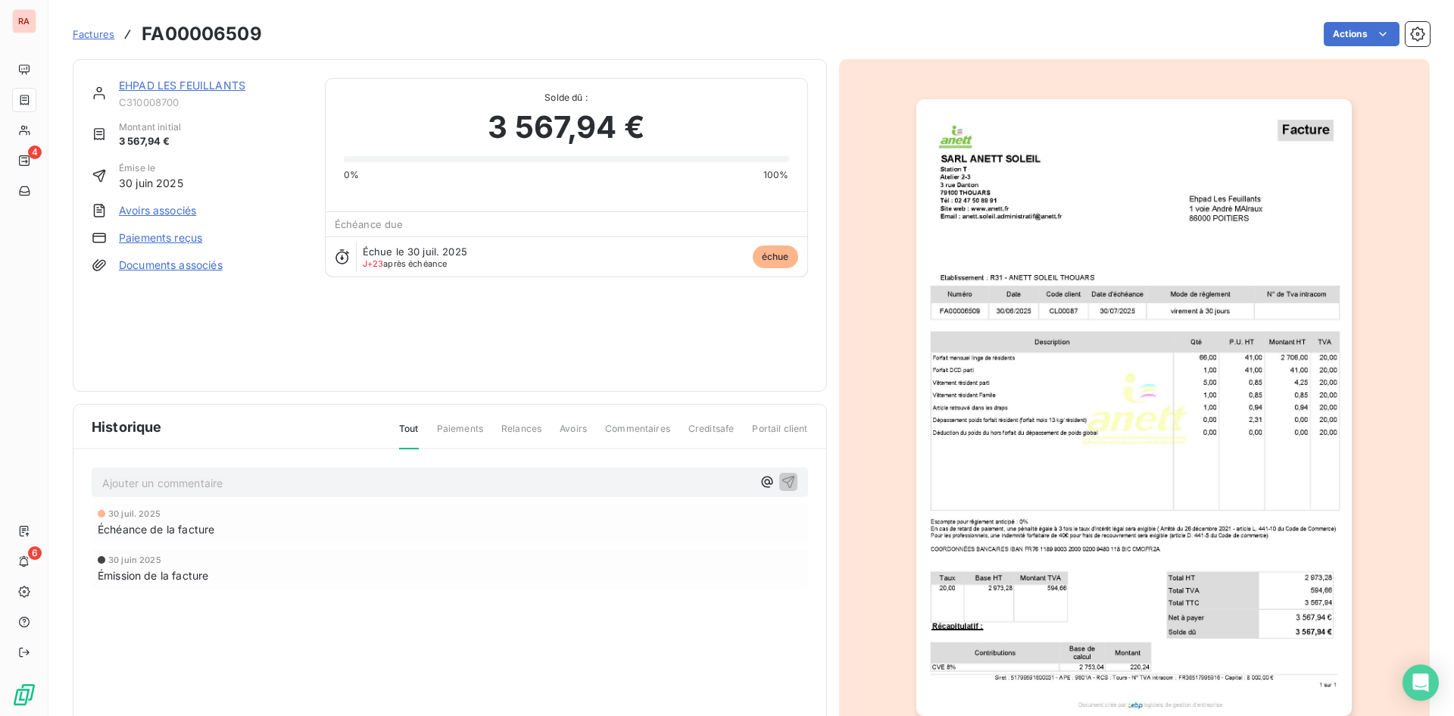
click at [192, 85] on link "EHPAD LES FEUILLANTS" at bounding box center [182, 85] width 126 height 13
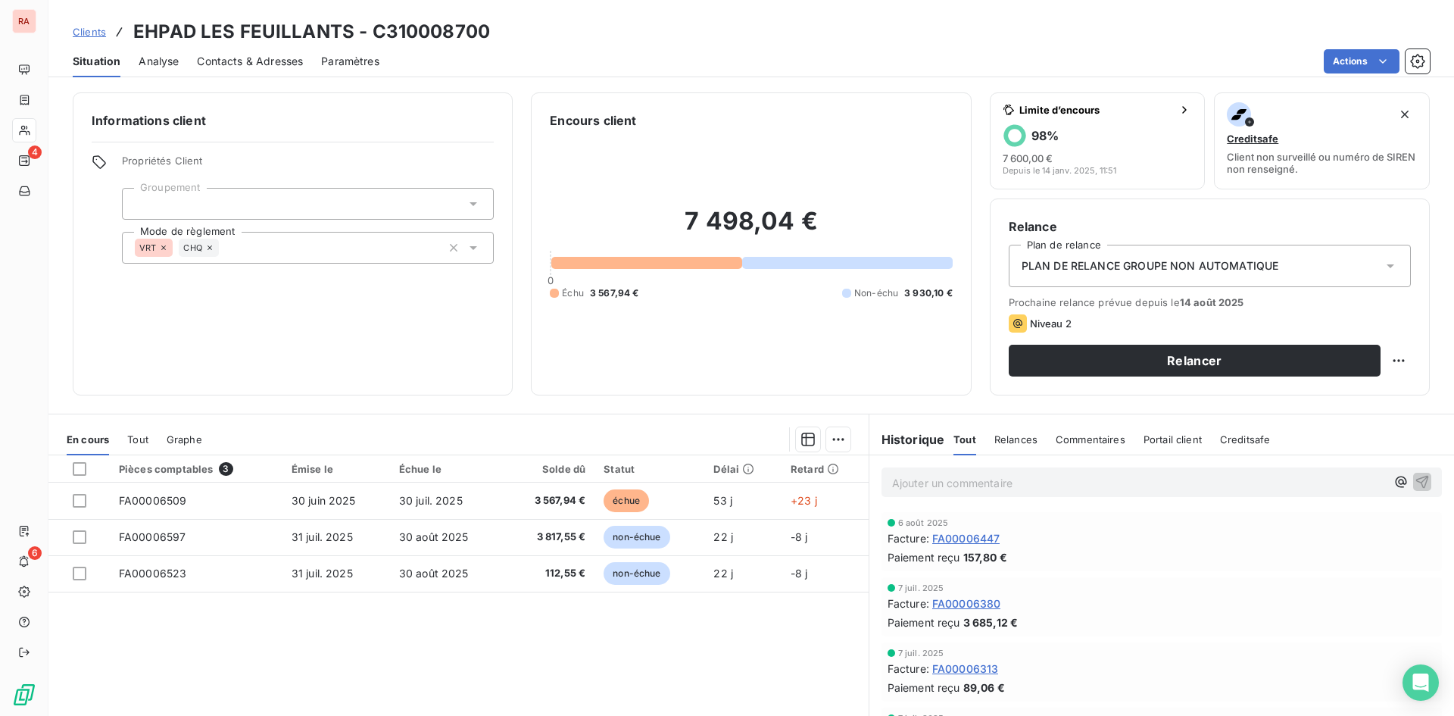
click at [1013, 444] on span "Relances" at bounding box center [1015, 439] width 43 height 12
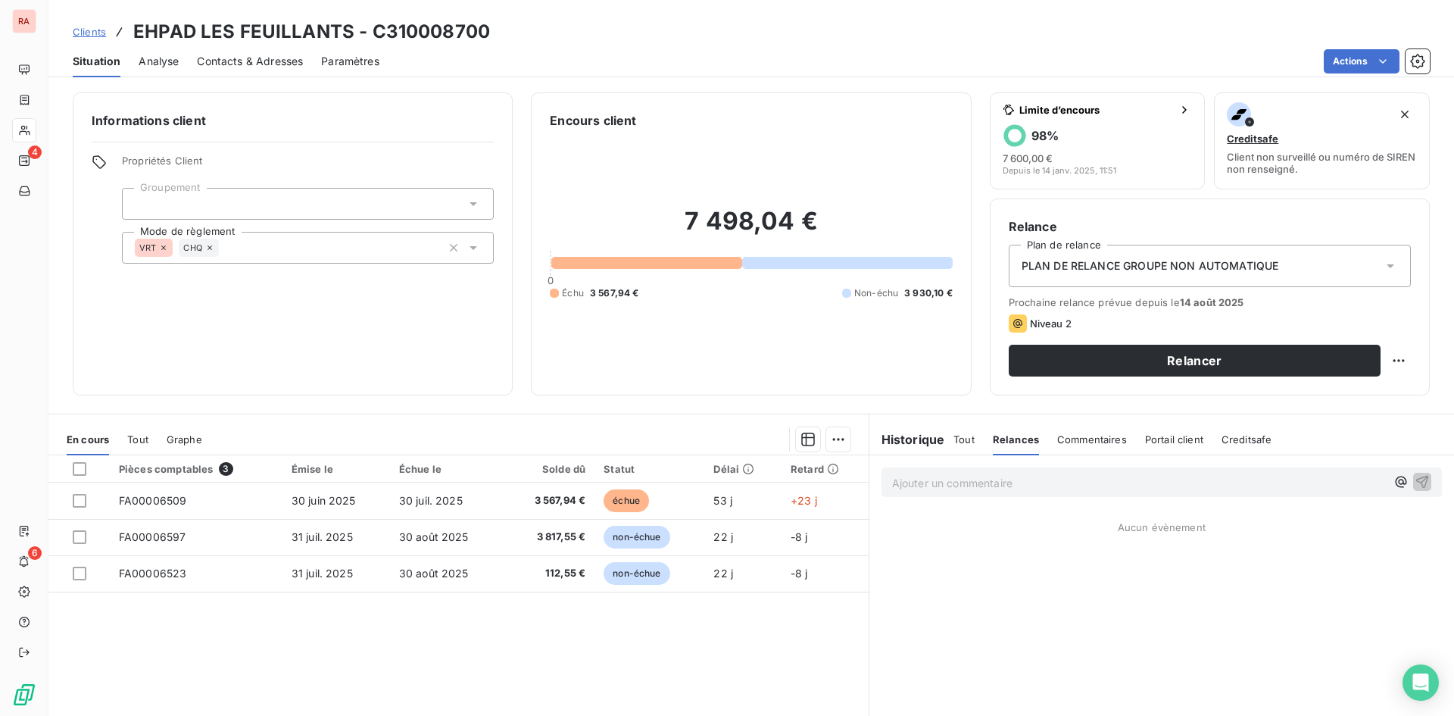
click at [957, 442] on span "Tout" at bounding box center [964, 439] width 21 height 12
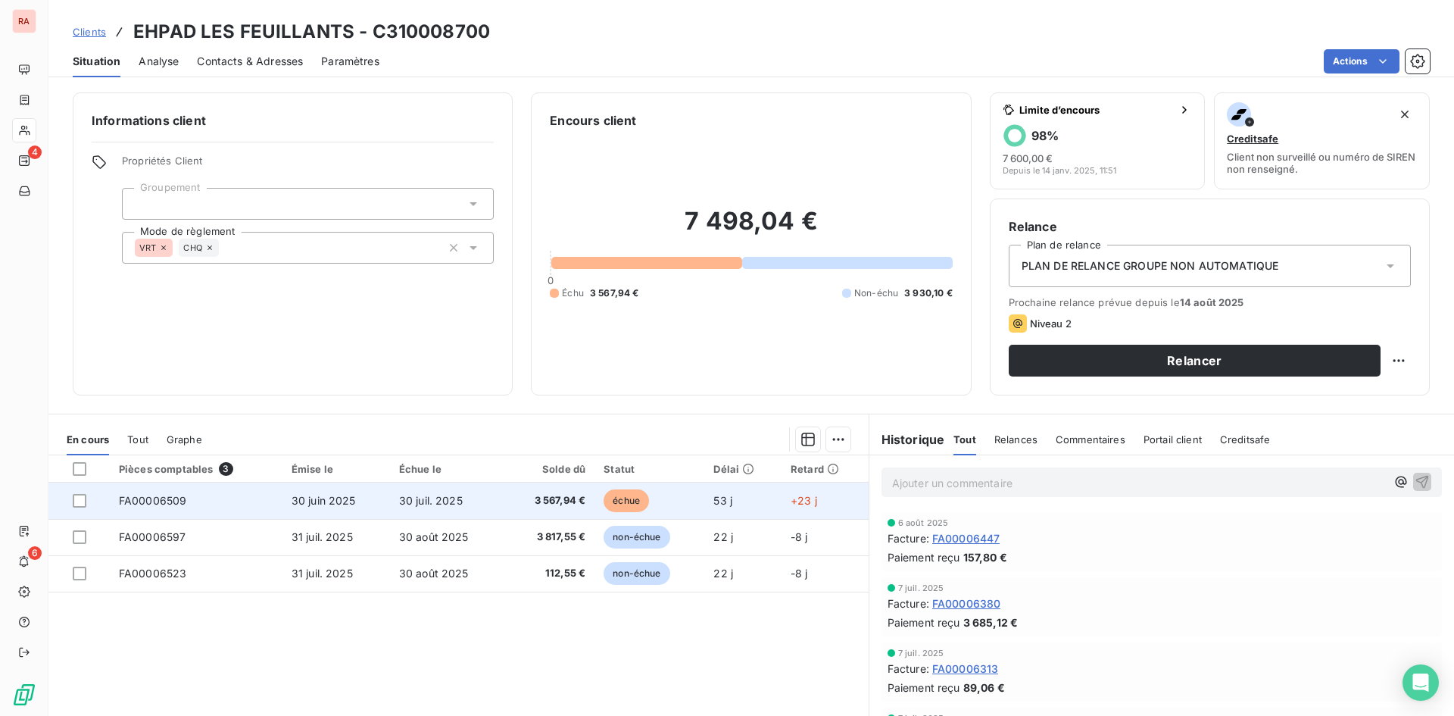
click at [159, 504] on span "FA00006509" at bounding box center [153, 500] width 68 height 13
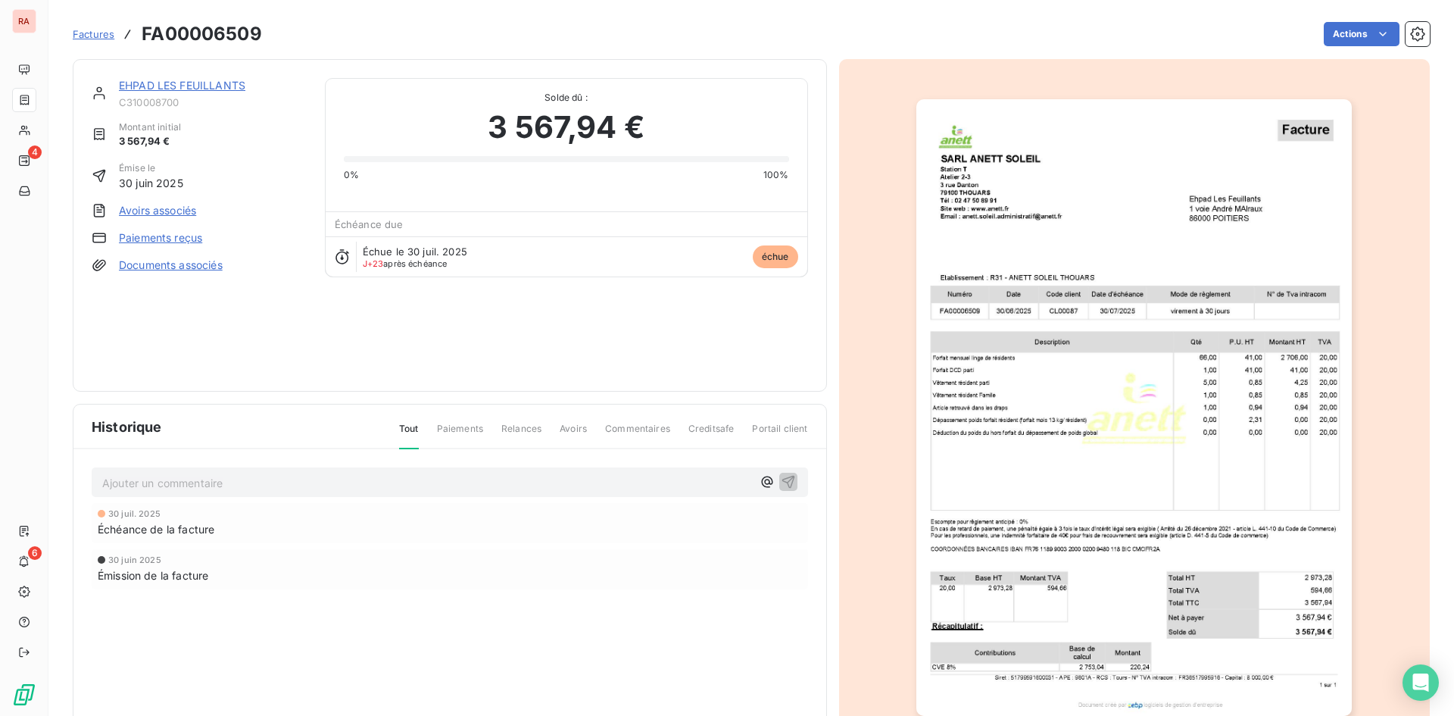
click at [163, 483] on p "Ajouter un commentaire ﻿" at bounding box center [427, 482] width 650 height 19
click at [95, 33] on span "Factures" at bounding box center [94, 34] width 42 height 12
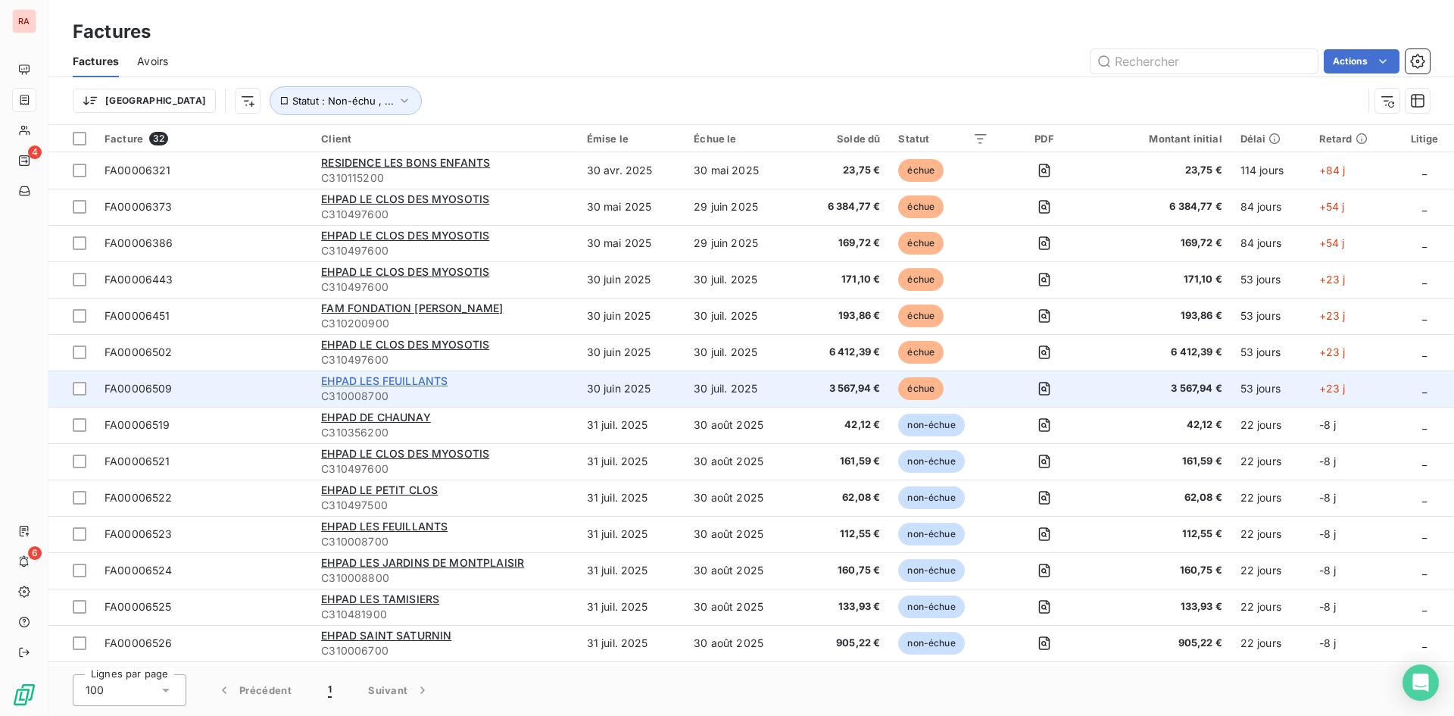
click at [411, 382] on span "EHPAD LES FEUILLANTS" at bounding box center [384, 380] width 126 height 13
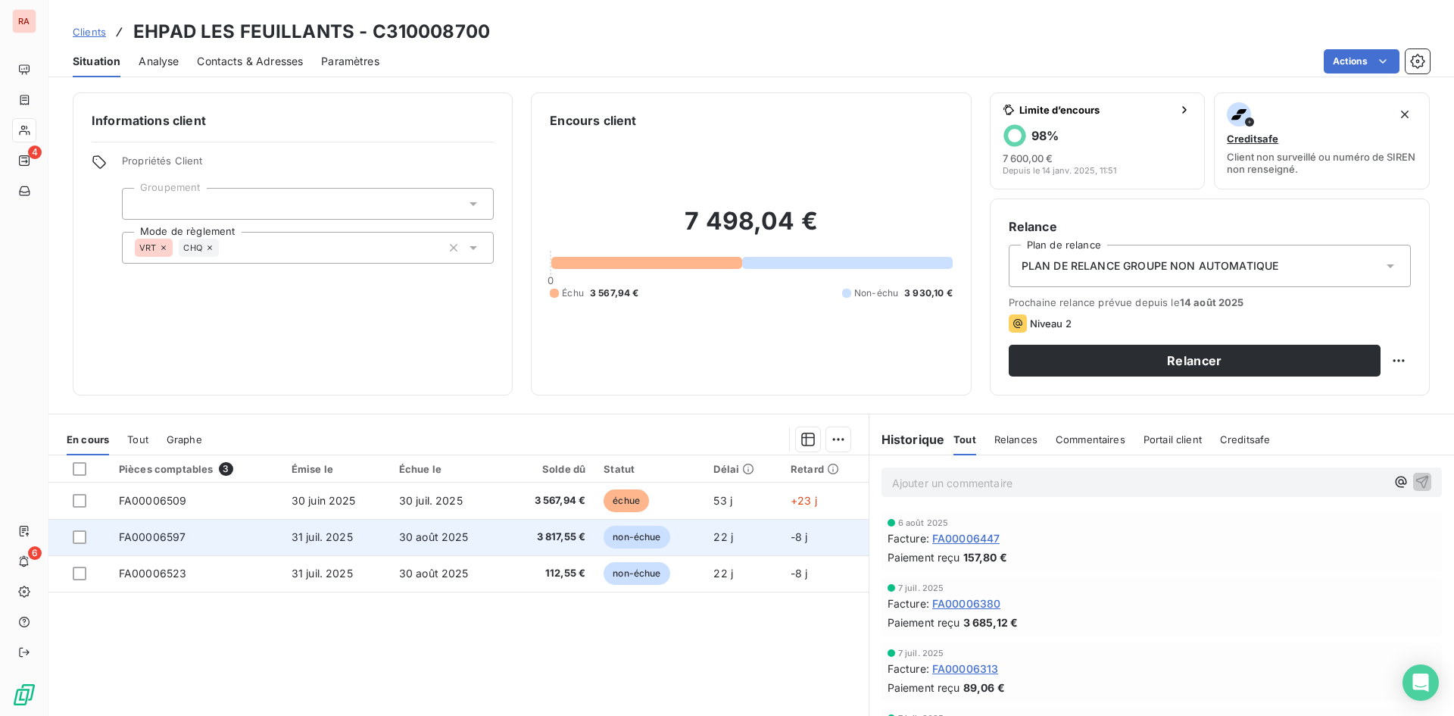
click at [214, 536] on td "FA00006597" at bounding box center [196, 537] width 173 height 36
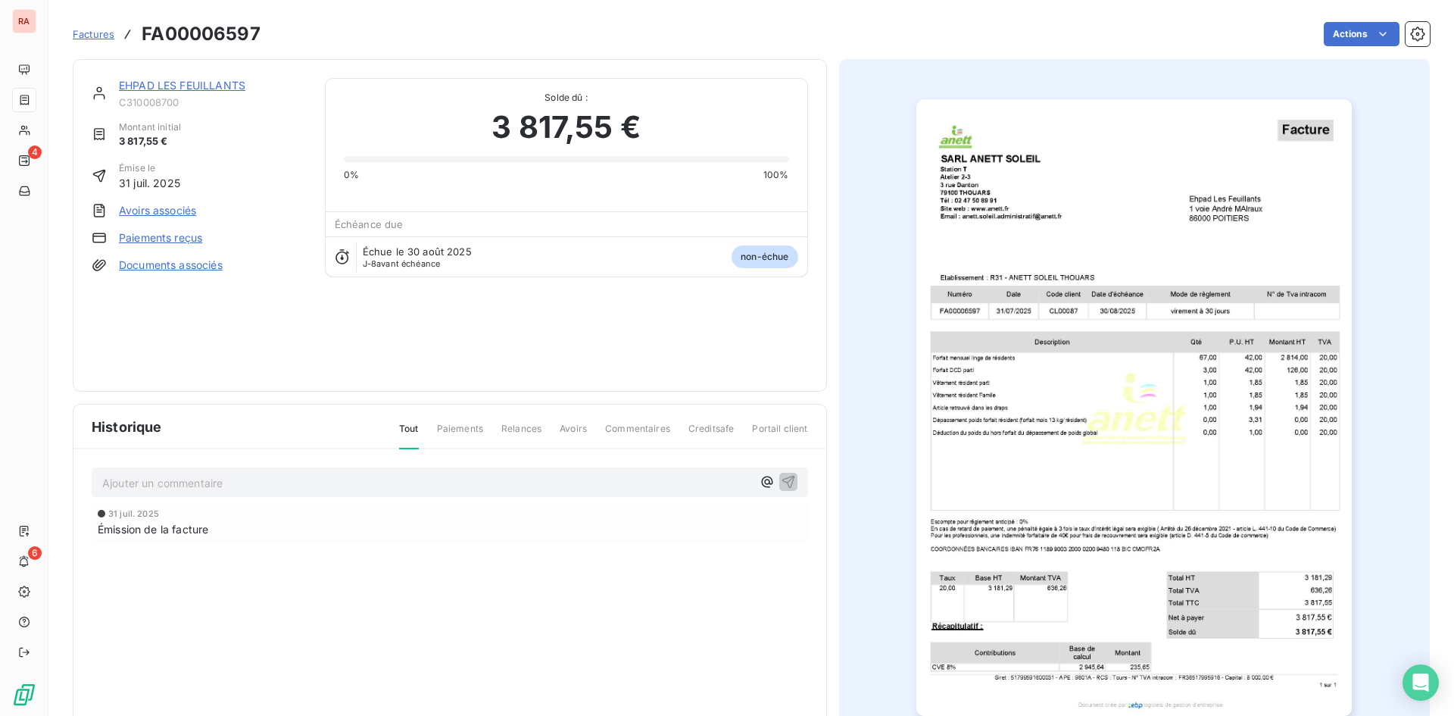
click at [157, 479] on p "Ajouter un commentaire ﻿" at bounding box center [427, 482] width 650 height 19
click at [105, 480] on span "paiement 05/09" at bounding box center [142, 481] width 81 height 13
click at [241, 482] on span "Appel du 22/08 : paiement 05/09" at bounding box center [188, 481] width 172 height 13
drag, startPoint x: 287, startPoint y: 482, endPoint x: 101, endPoint y: 479, distance: 186.3
click at [101, 479] on div "Appel du 22/08 : paiement le 05/09" at bounding box center [450, 481] width 716 height 28
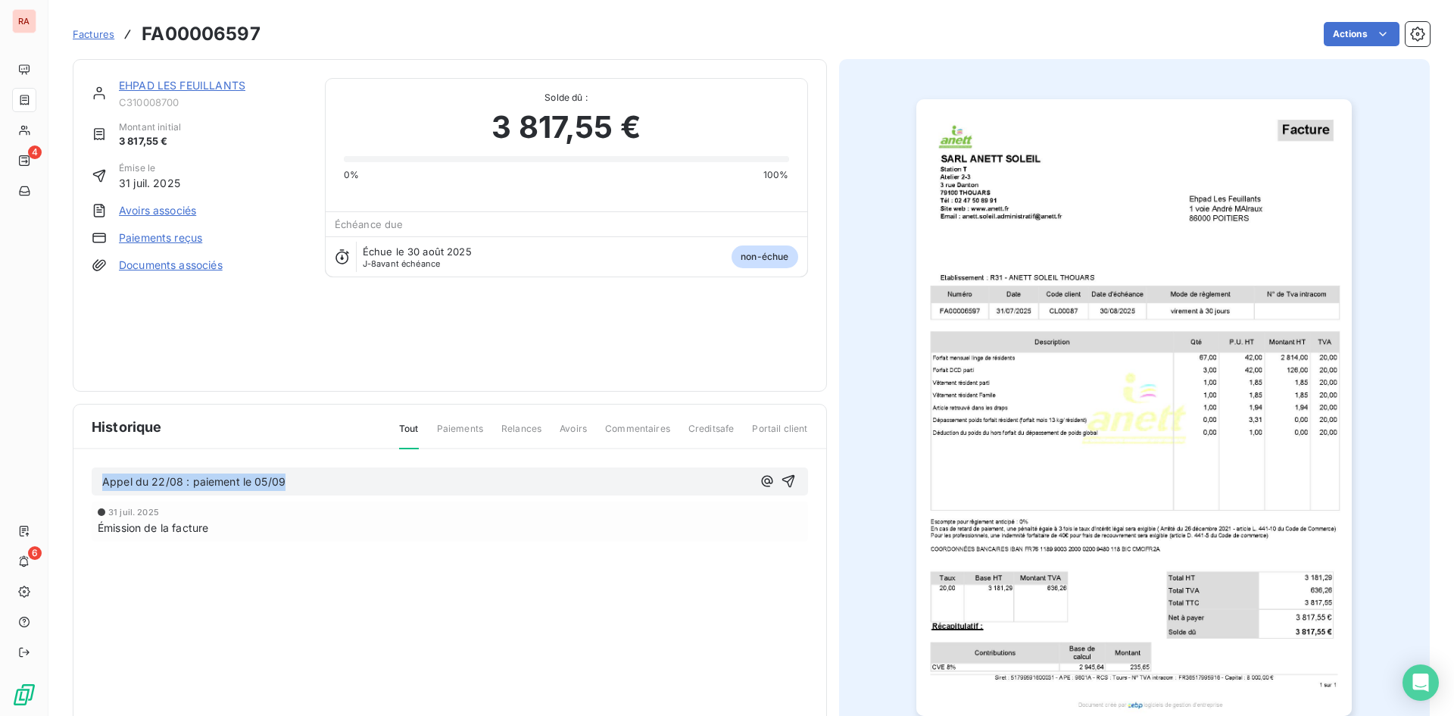
copy span "Appel du 22/08 : paiement le 05/09"
click at [785, 481] on icon "button" at bounding box center [788, 480] width 15 height 15
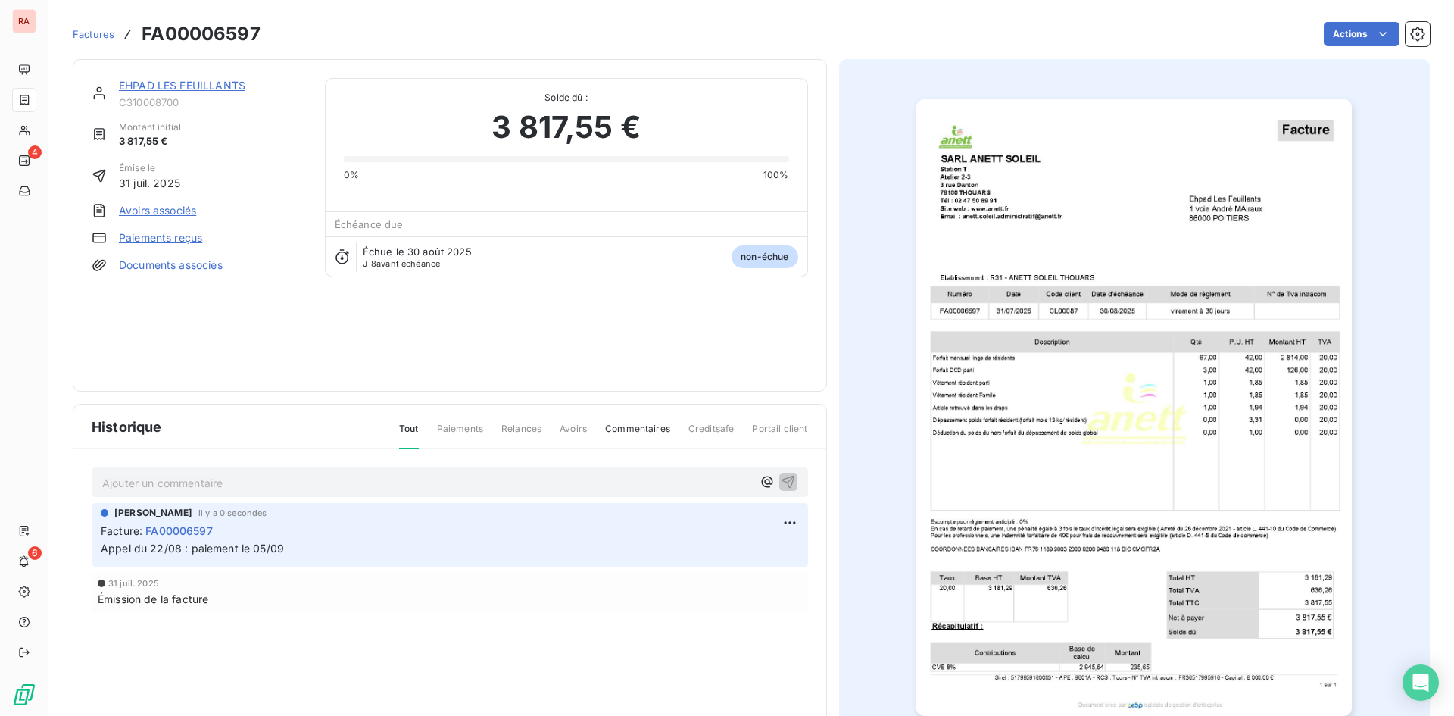
click at [208, 86] on link "EHPAD LES FEUILLANTS" at bounding box center [182, 85] width 126 height 13
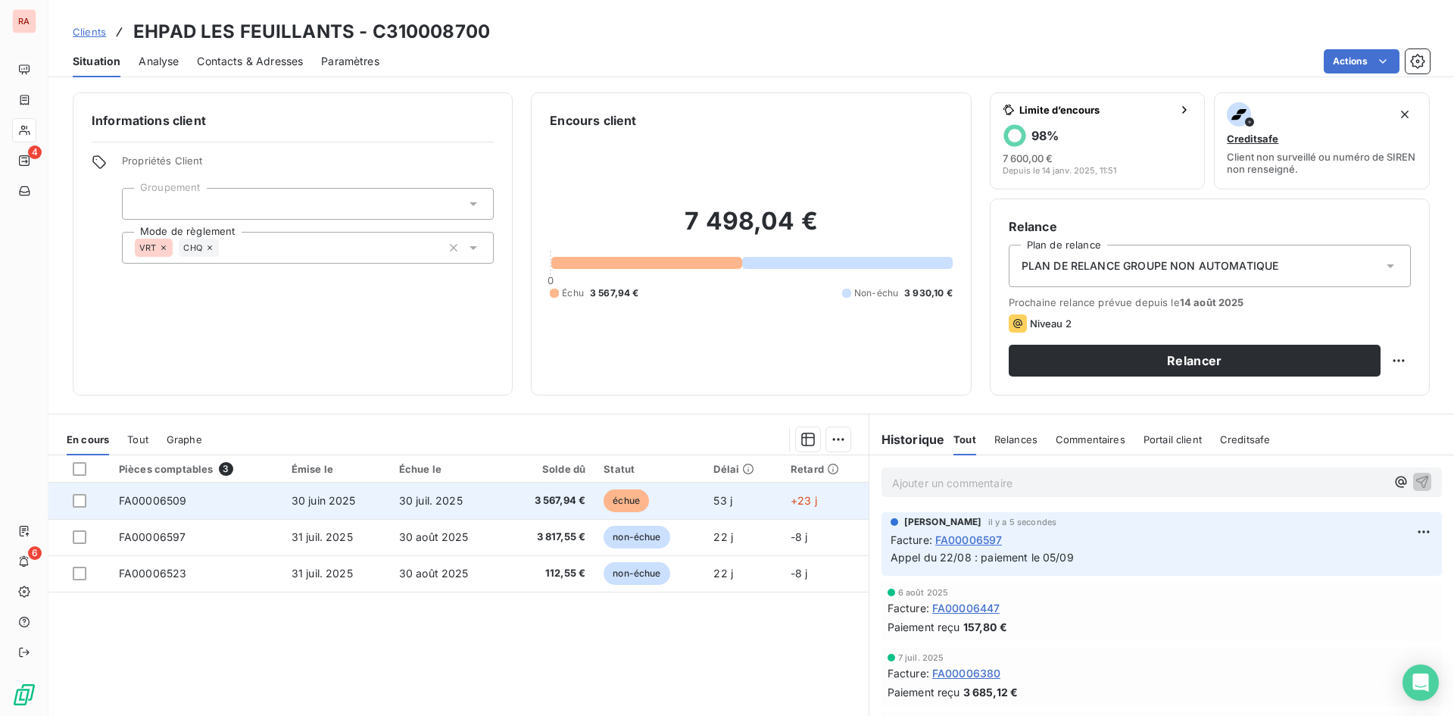
click at [168, 501] on span "FA00006509" at bounding box center [153, 500] width 68 height 13
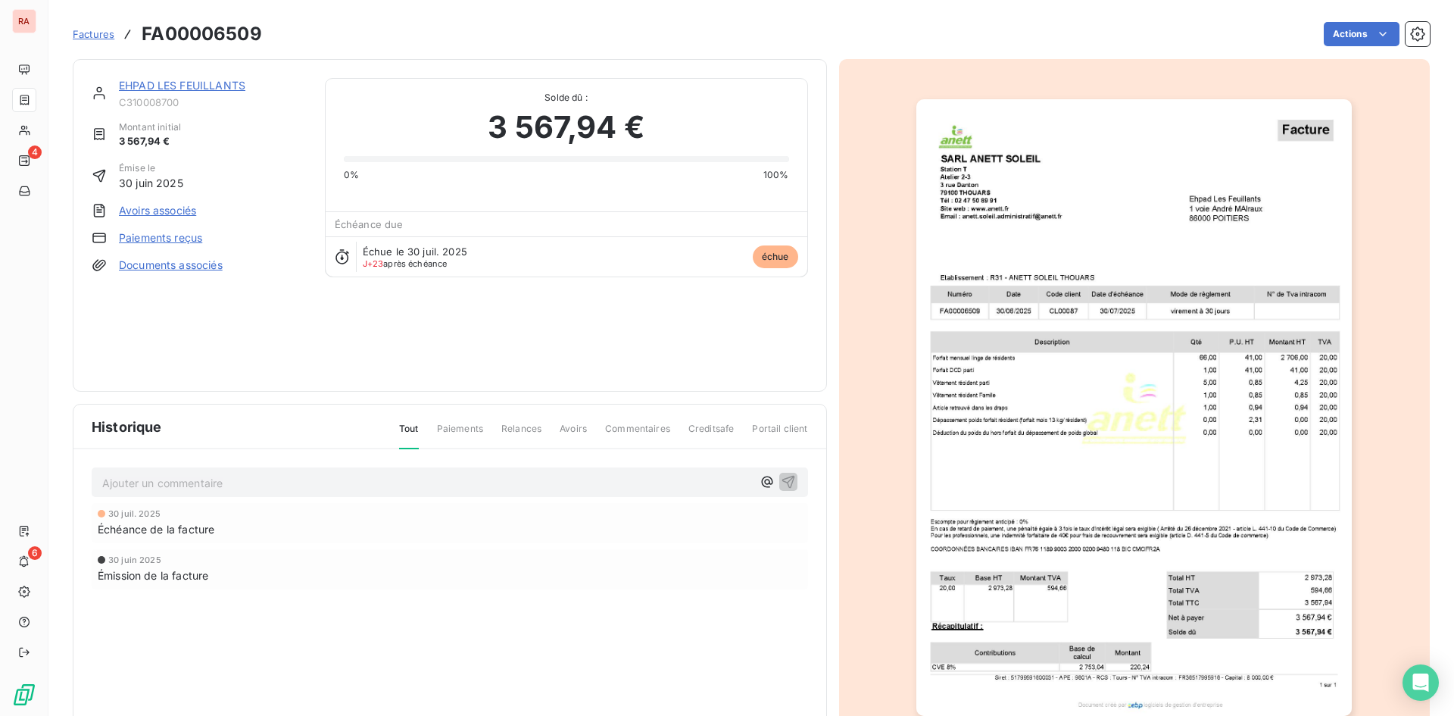
click at [178, 475] on p "Ajouter un commentaire ﻿" at bounding box center [427, 482] width 650 height 19
click at [132, 482] on span "Appeldu 22/08: paiement le 25/08" at bounding box center [190, 481] width 177 height 13
click at [782, 477] on icon "button" at bounding box center [788, 481] width 13 height 13
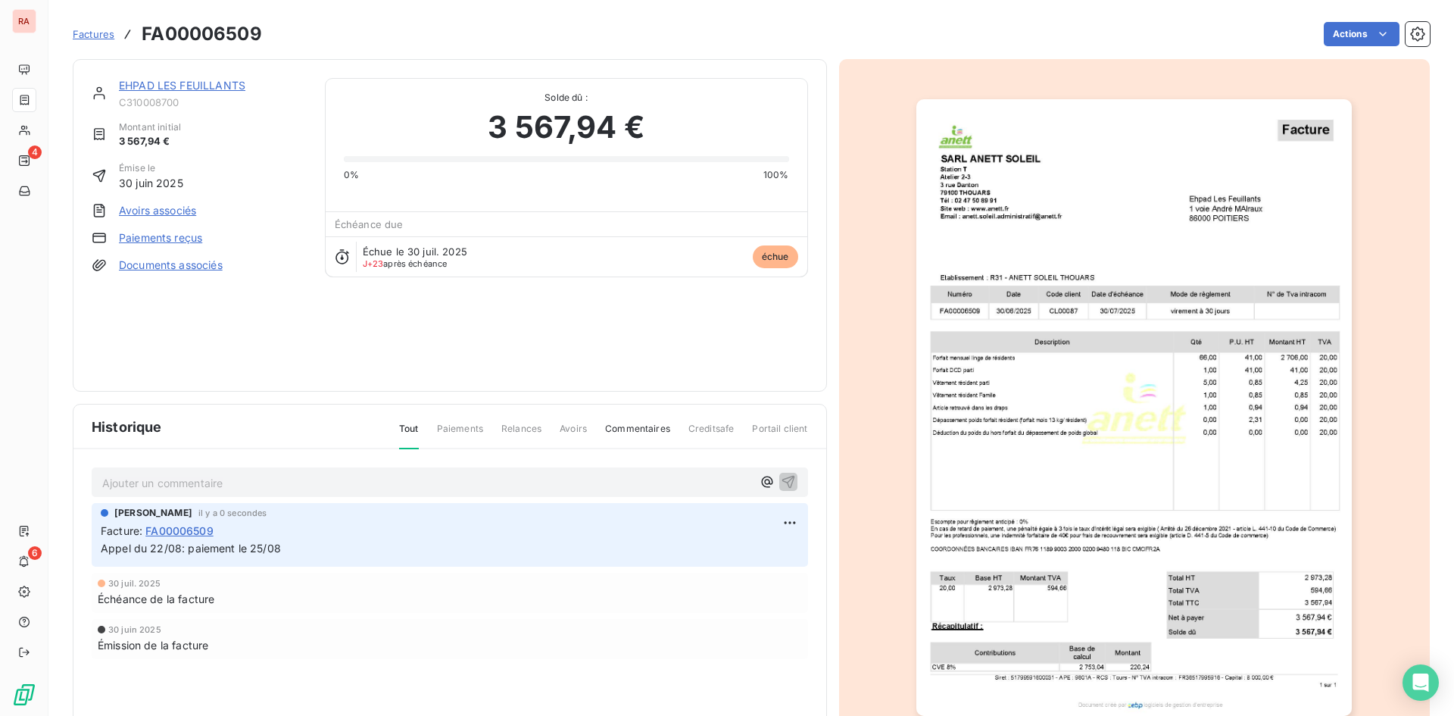
click at [151, 88] on link "EHPAD LES FEUILLANTS" at bounding box center [182, 85] width 126 height 13
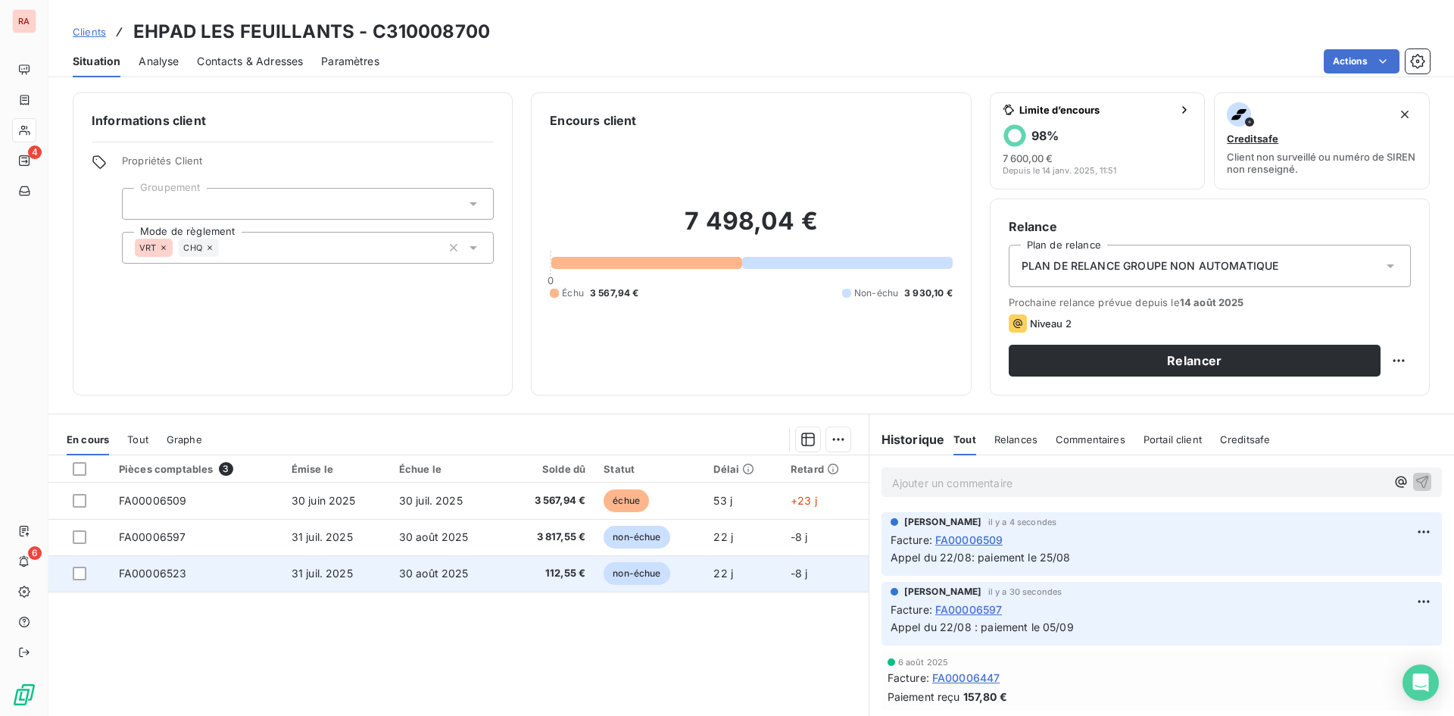
click at [145, 569] on span "FA00006523" at bounding box center [153, 573] width 68 height 13
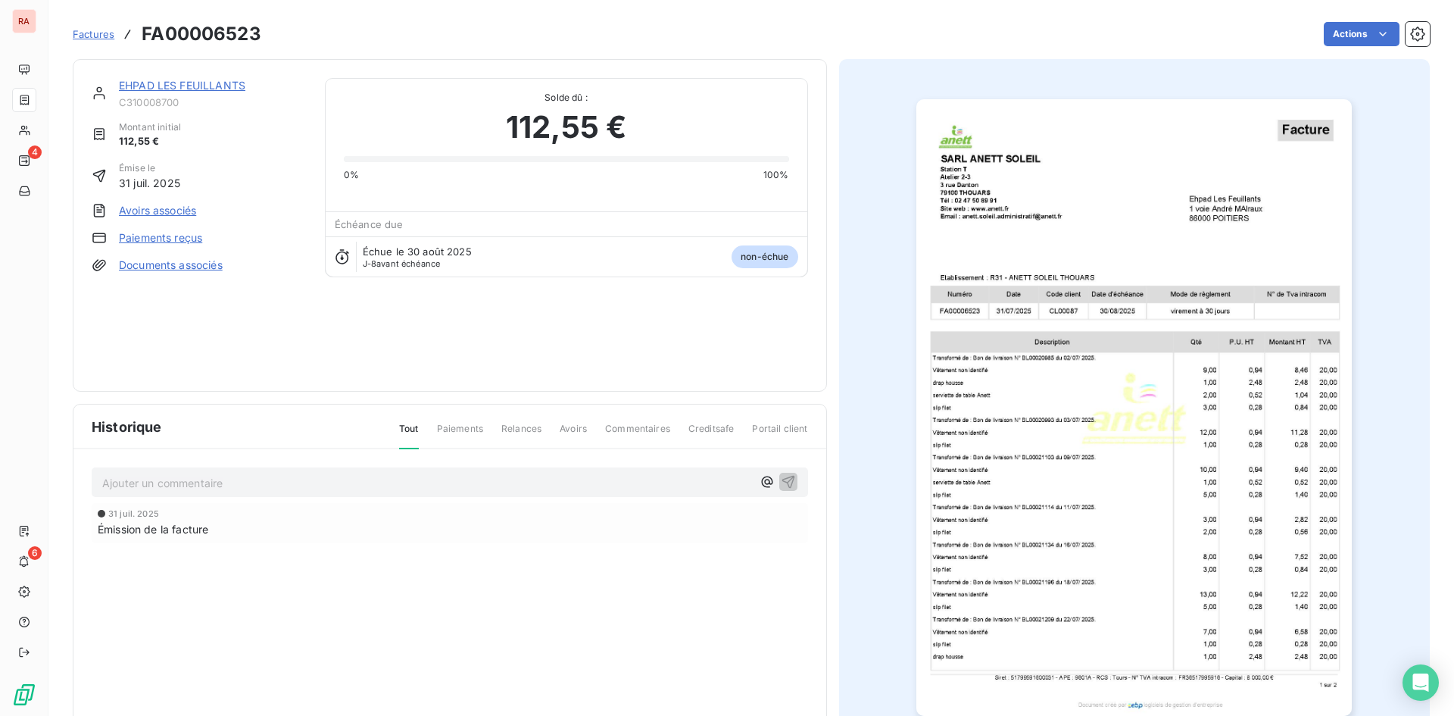
click at [164, 479] on p "Ajouter un commentaire ﻿" at bounding box center [427, 482] width 650 height 19
click at [782, 479] on icon "button" at bounding box center [788, 480] width 15 height 15
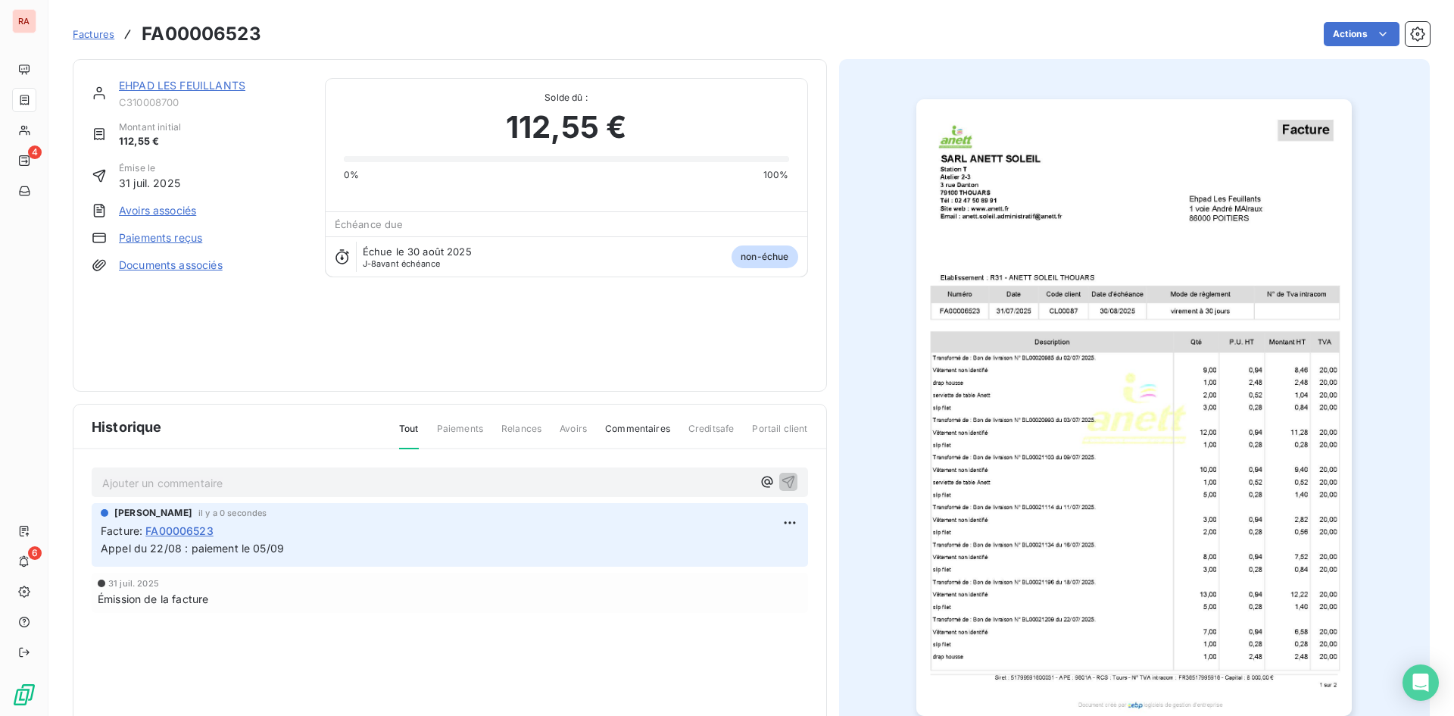
click at [100, 36] on span "Factures" at bounding box center [94, 34] width 42 height 12
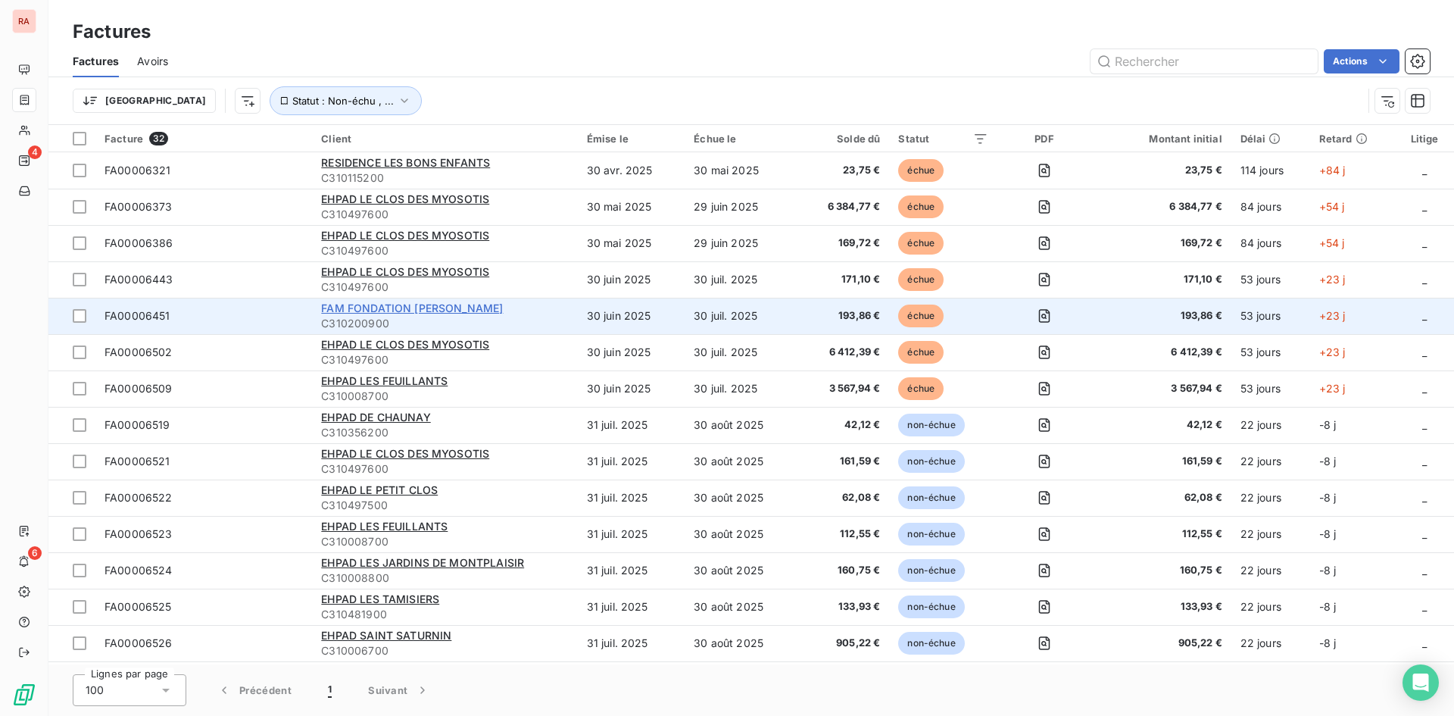
click at [437, 311] on span "FAM FONDATION [PERSON_NAME]" at bounding box center [412, 307] width 182 height 13
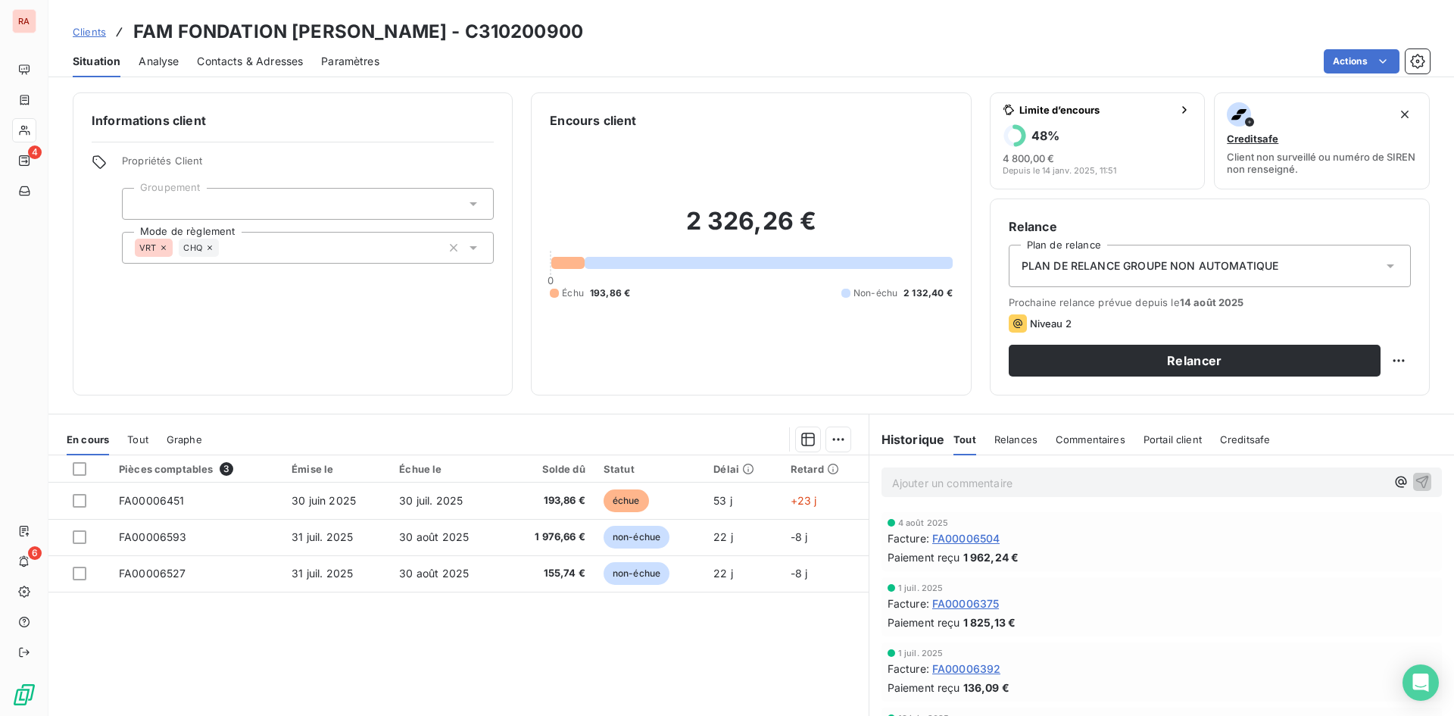
click at [237, 66] on span "Contacts & Adresses" at bounding box center [250, 61] width 106 height 15
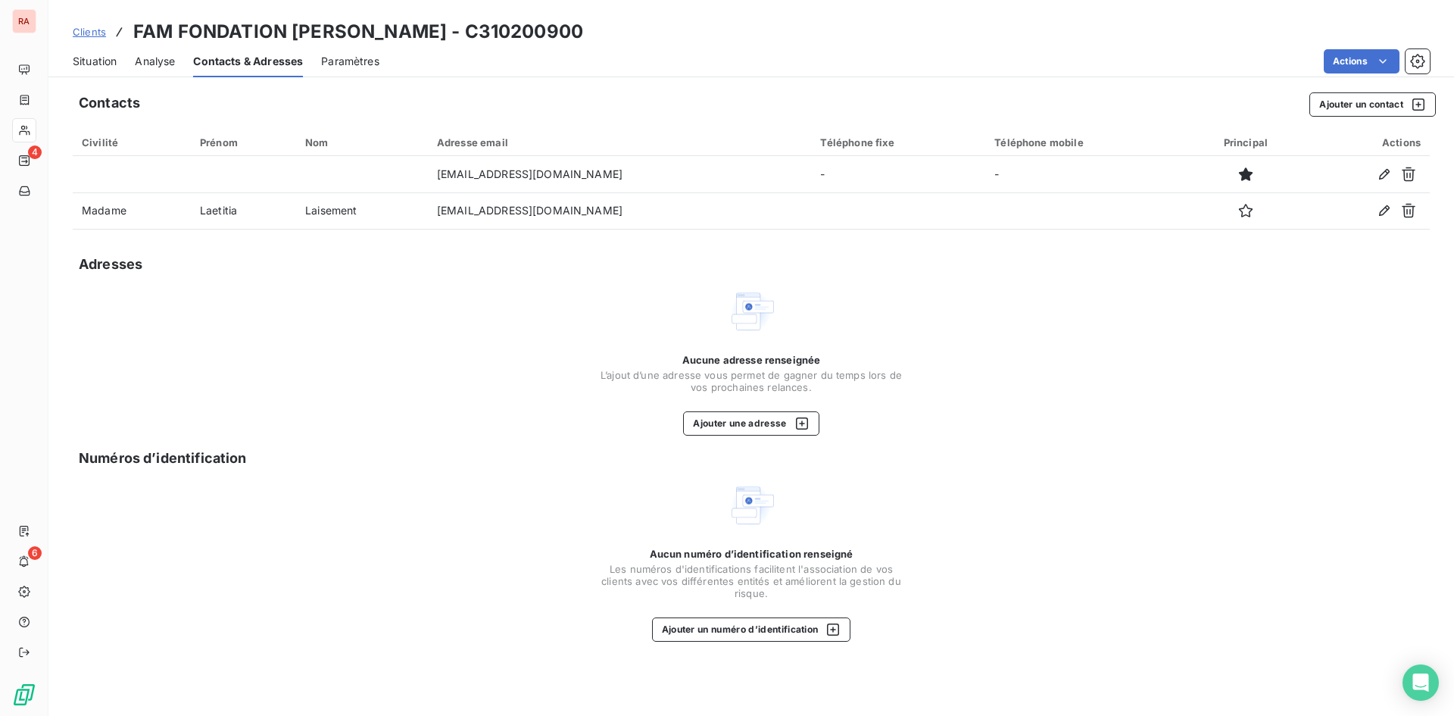
click at [342, 58] on span "Paramètres" at bounding box center [350, 61] width 58 height 15
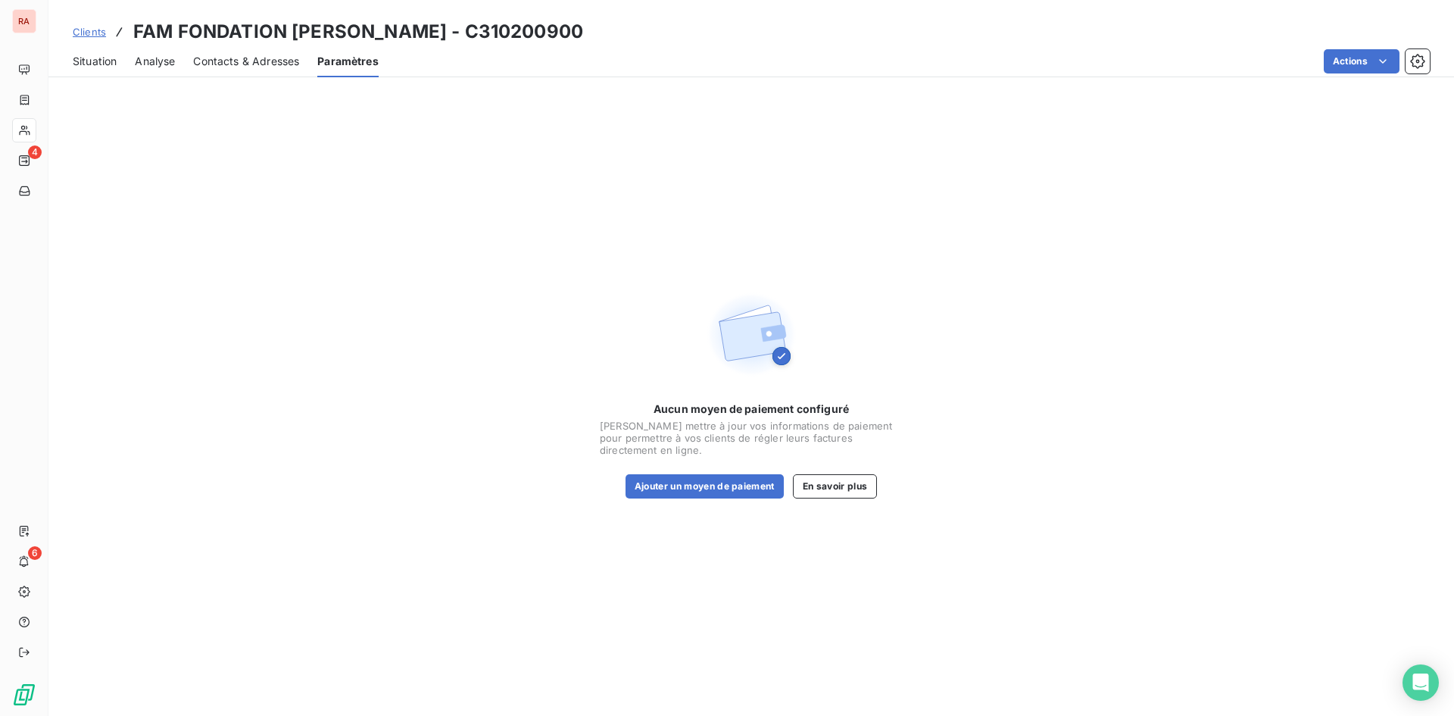
click at [254, 62] on span "Contacts & Adresses" at bounding box center [246, 61] width 106 height 15
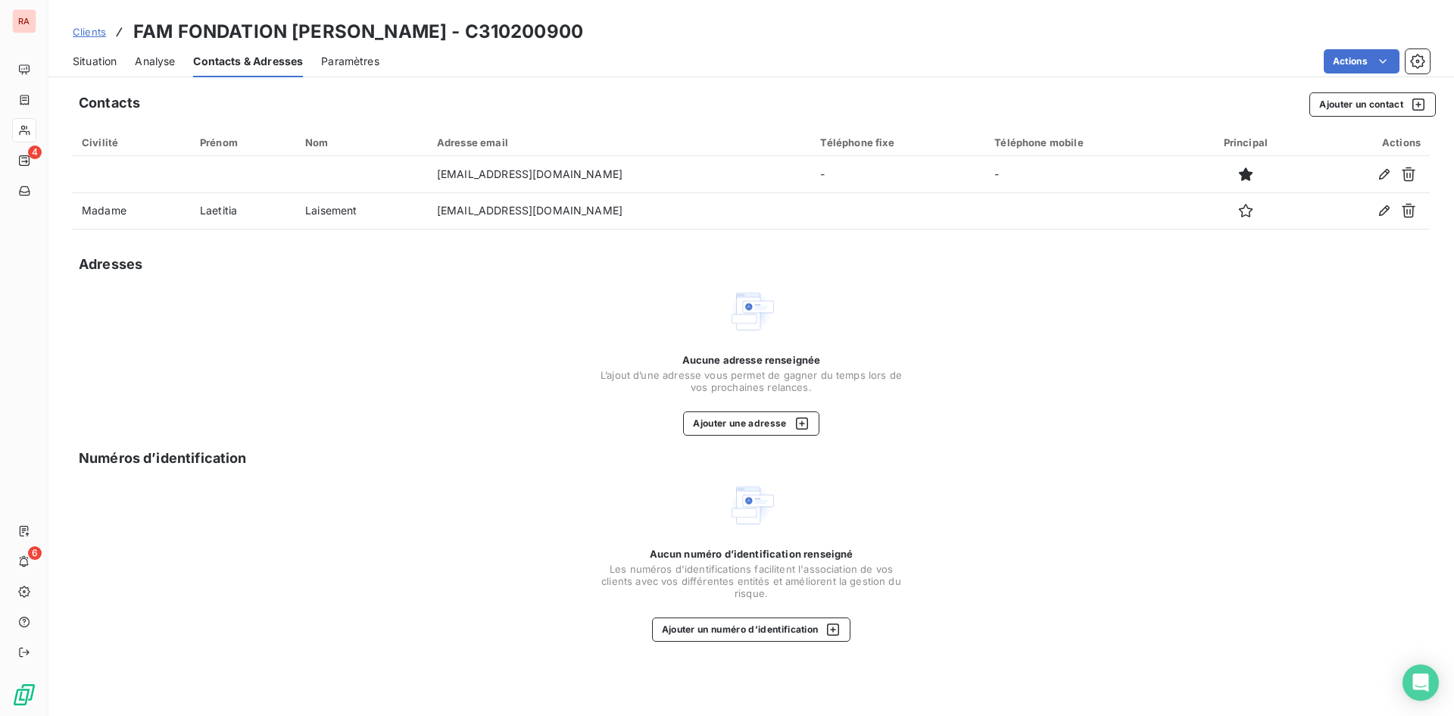
click at [156, 61] on span "Analyse" at bounding box center [155, 61] width 40 height 15
